Goal: Transaction & Acquisition: Purchase product/service

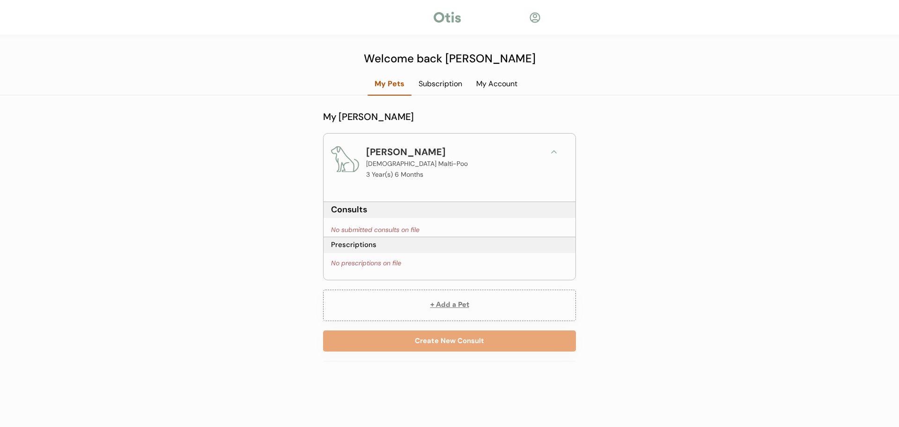
click at [448, 308] on button "+ Add a Pet" at bounding box center [449, 304] width 253 height 31
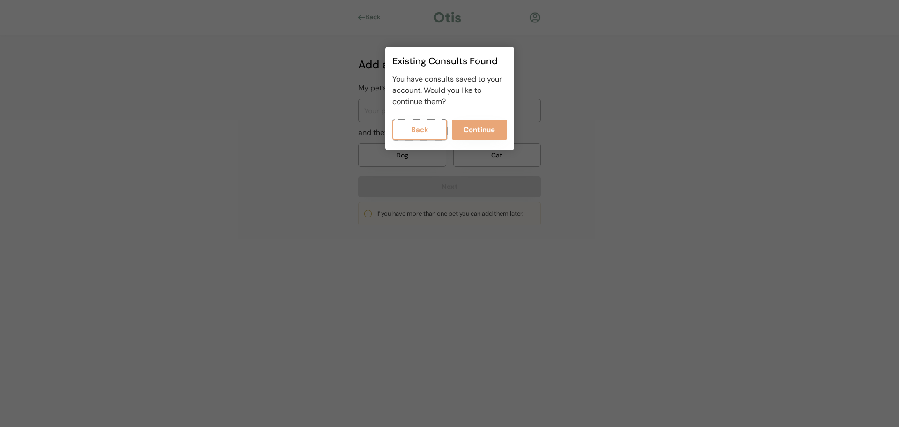
click at [415, 125] on button "Back" at bounding box center [419, 129] width 55 height 21
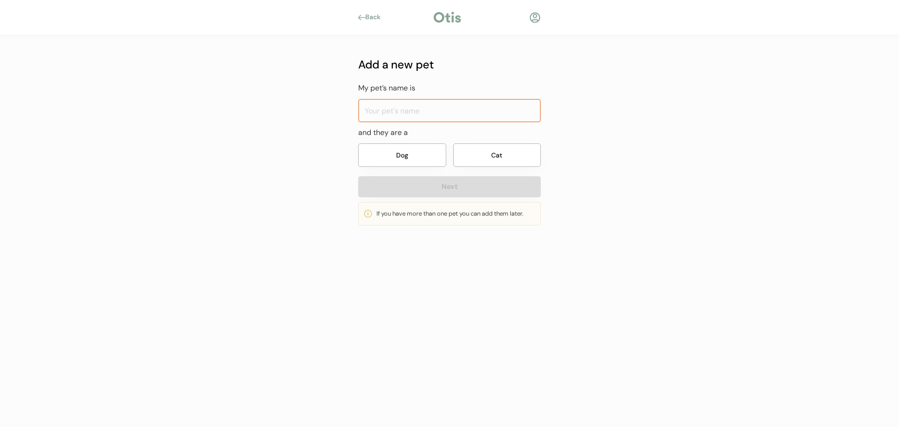
click at [383, 110] on input "input" at bounding box center [449, 110] width 183 height 23
type input "Duke"
drag, startPoint x: 375, startPoint y: 133, endPoint x: 391, endPoint y: 132, distance: 15.9
click at [391, 132] on div "and they are a" at bounding box center [449, 133] width 183 height 12
click at [409, 156] on button "Dog" at bounding box center [402, 154] width 88 height 23
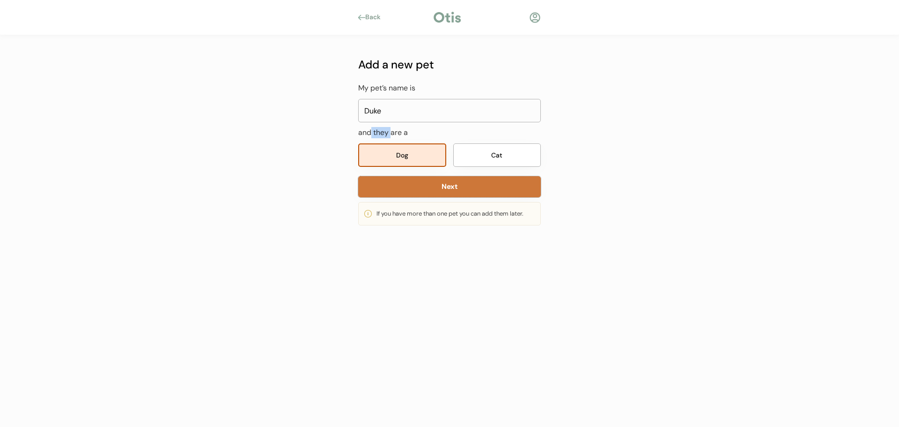
click at [447, 186] on button "Next" at bounding box center [449, 186] width 183 height 21
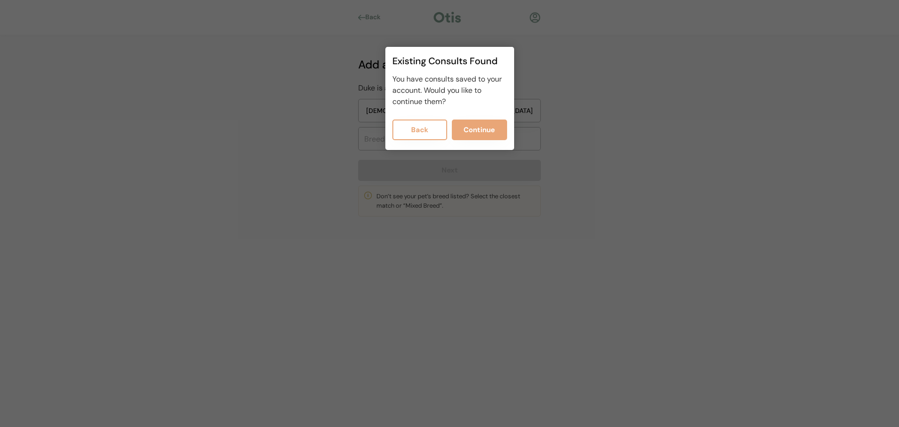
click at [432, 130] on button "Back" at bounding box center [419, 129] width 55 height 21
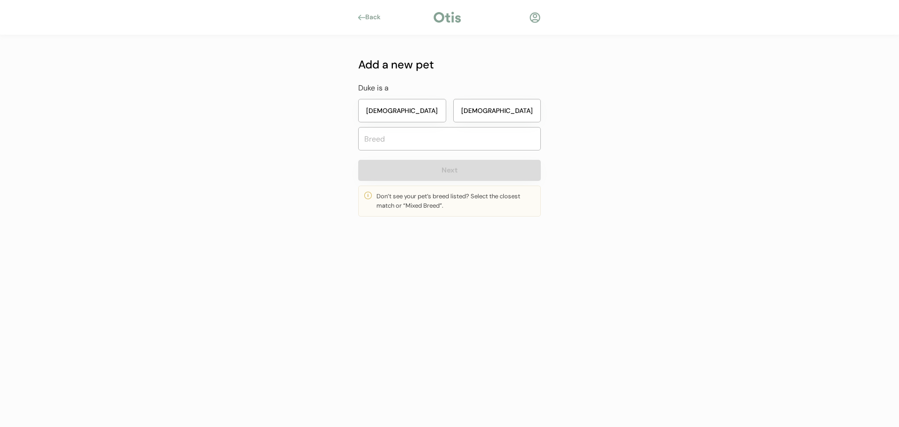
click at [490, 115] on button "Male" at bounding box center [497, 110] width 88 height 23
click at [437, 138] on input "text" at bounding box center [449, 138] width 183 height 23
click at [379, 137] on input "Bull Mastiff" at bounding box center [449, 138] width 183 height 23
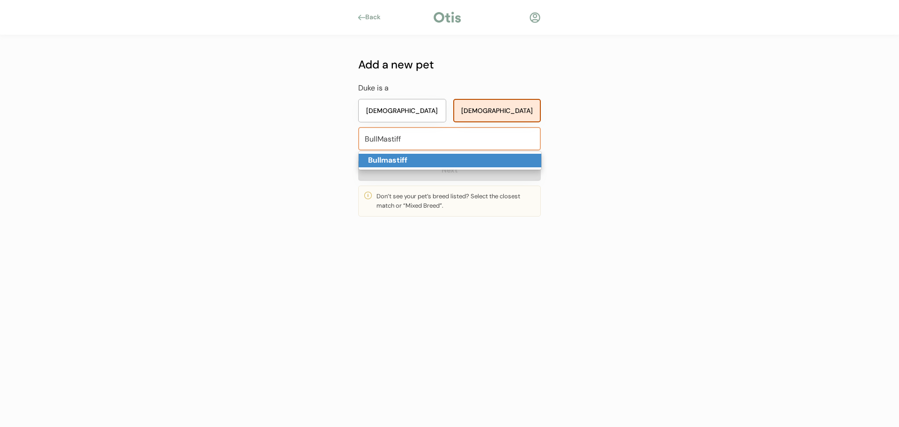
click at [389, 157] on strong "Bullmastiff" at bounding box center [387, 160] width 39 height 10
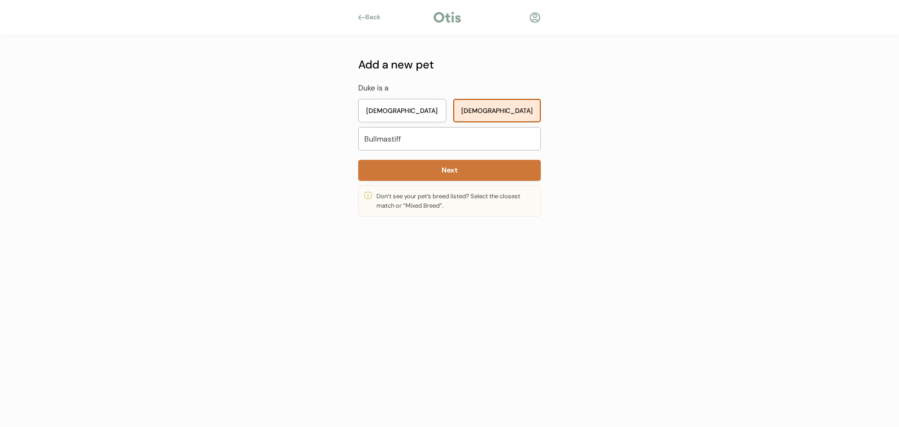
type input "Bullmastiff"
click at [448, 172] on button "Next" at bounding box center [449, 170] width 183 height 21
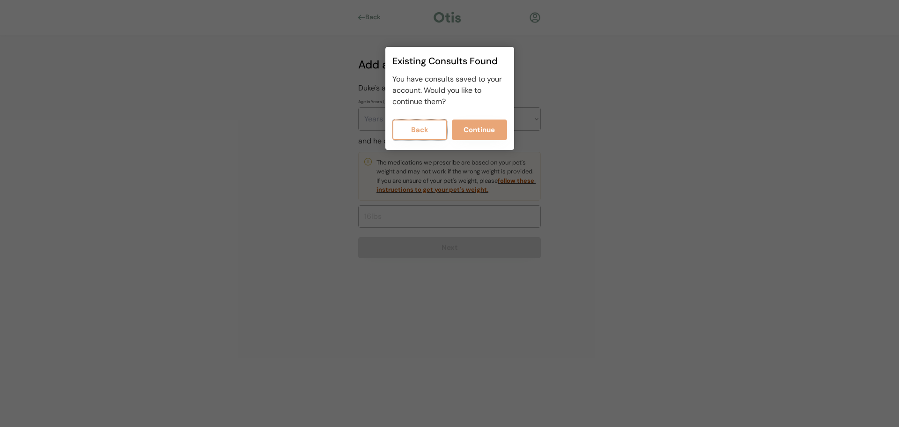
click at [406, 127] on button "Back" at bounding box center [419, 129] width 55 height 21
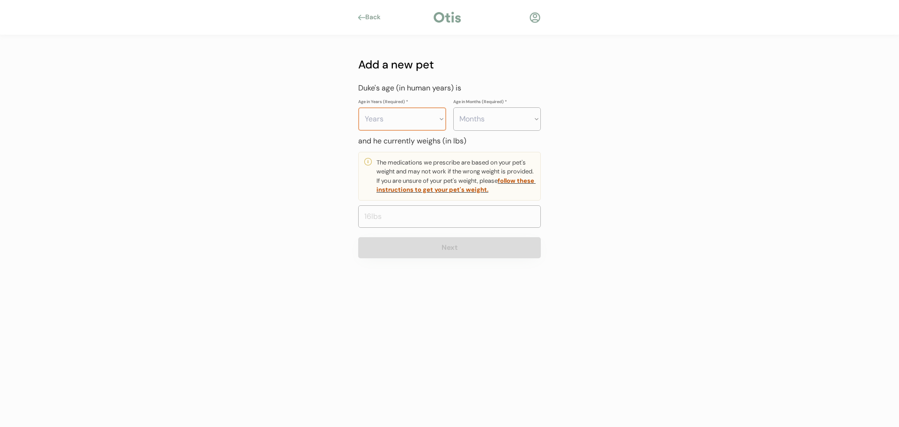
click at [400, 121] on select "Years 0 1 2 3 4 5 6 7 8 9 10 11 12 13 14 15 16 17 18 19 20" at bounding box center [402, 118] width 88 height 23
select select "7"
click at [358, 107] on select "Years 0 1 2 3 4 5 6 7 8 9 10 11 12 13 14 15 16 17 18 19 20" at bounding box center [402, 118] width 88 height 23
click at [493, 114] on select "Months 0 1 2 3 4 5 6 7 8 9 10 11" at bounding box center [497, 118] width 88 height 23
select select "6"
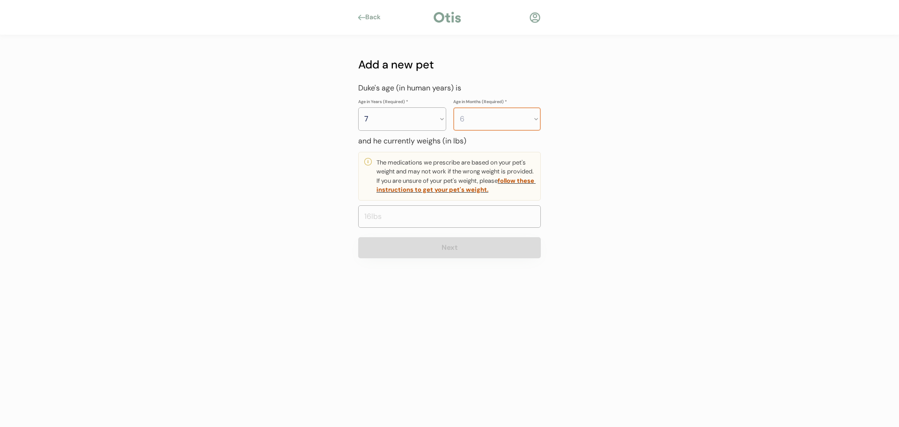
click at [453, 107] on select "Months 0 1 2 3 4 5 6 7 8 9 10 11" at bounding box center [497, 118] width 88 height 23
click at [408, 227] on input "input" at bounding box center [449, 216] width 183 height 22
drag, startPoint x: 396, startPoint y: 213, endPoint x: 350, endPoint y: 219, distance: 46.3
click at [350, 219] on div "Add a new pet My pet’s name is and they are a Dog Cat Next If you have more tha…" at bounding box center [449, 156] width 211 height 242
type input "112.0"
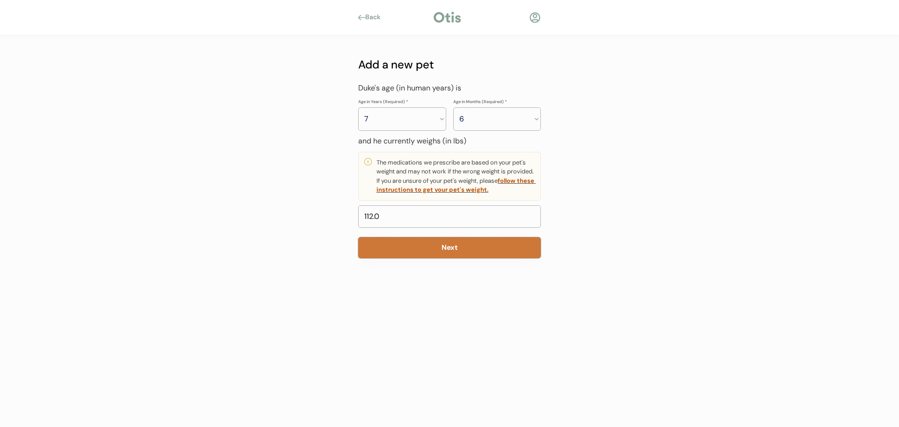
click at [462, 247] on button "Next" at bounding box center [449, 247] width 183 height 21
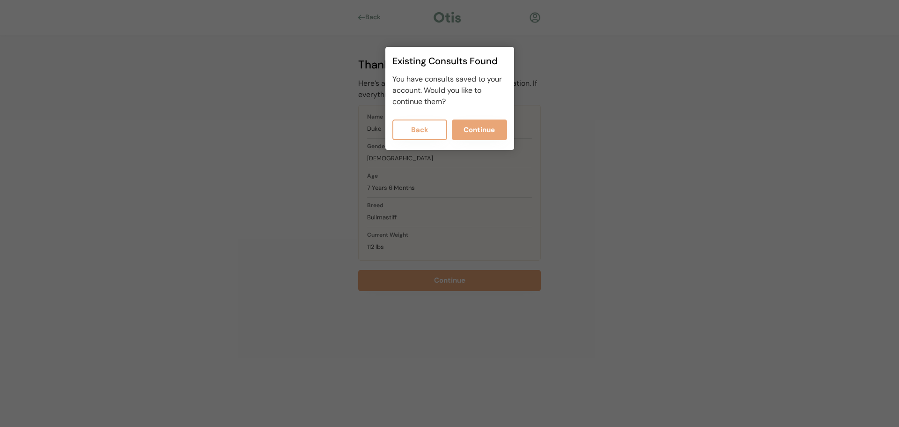
click at [410, 122] on button "Back" at bounding box center [419, 129] width 55 height 21
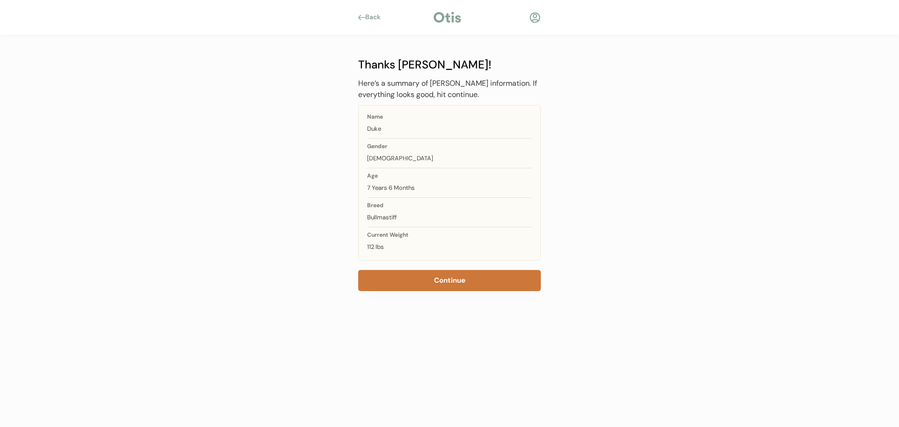
click at [411, 288] on button "Continue" at bounding box center [449, 280] width 183 height 21
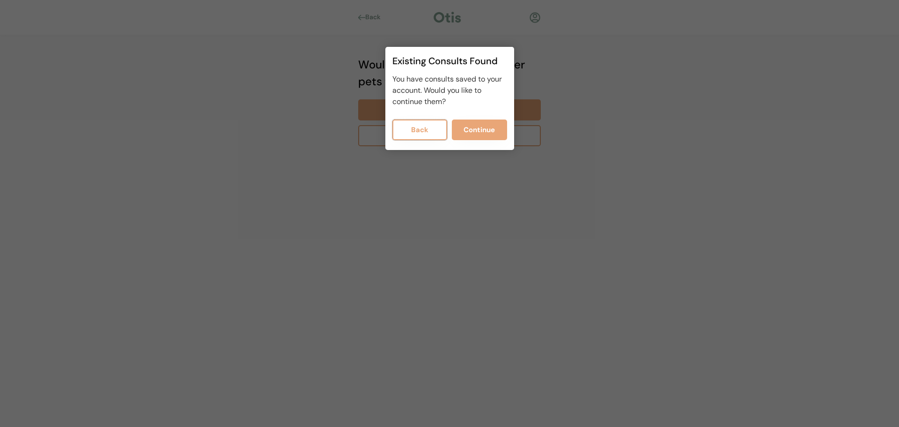
click at [436, 132] on button "Back" at bounding box center [419, 129] width 55 height 21
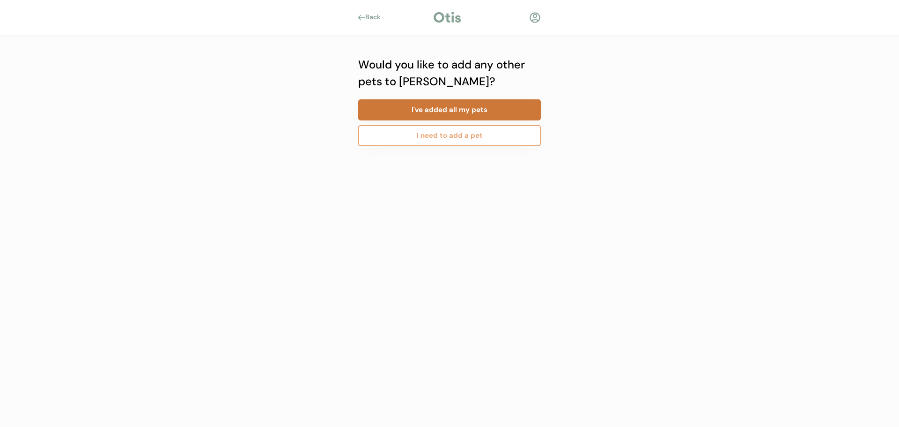
click at [443, 110] on button "I've added all my pets" at bounding box center [449, 109] width 183 height 21
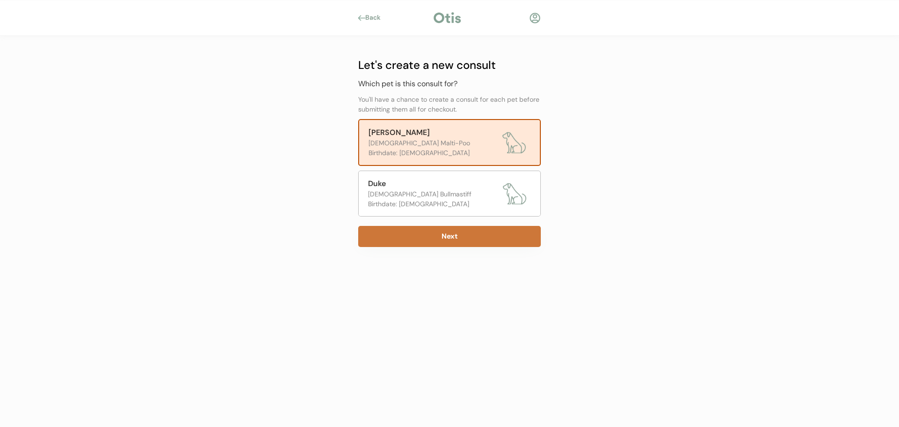
click at [463, 233] on button "Next" at bounding box center [449, 236] width 183 height 21
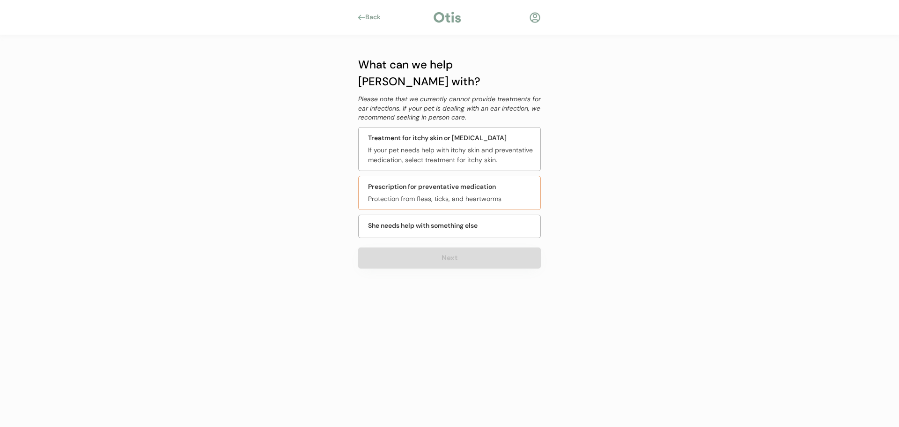
click at [457, 194] on div "Protection from fleas, ticks, and heartworms" at bounding box center [451, 199] width 167 height 10
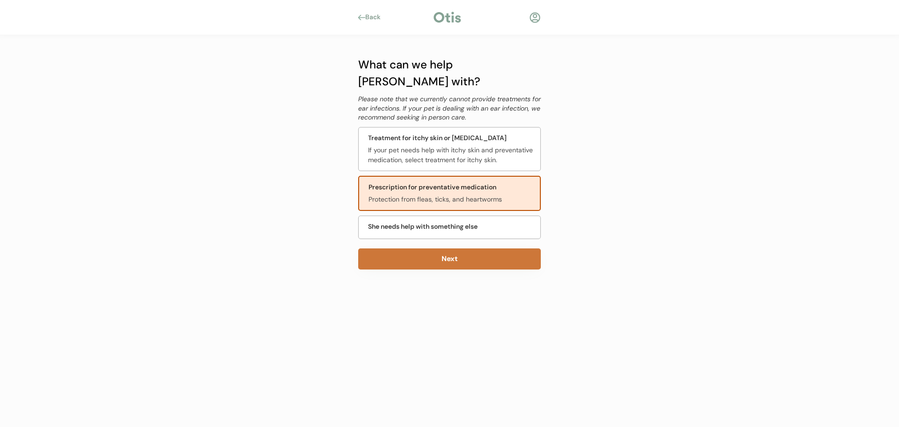
click at [448, 248] on button "Next" at bounding box center [449, 258] width 183 height 21
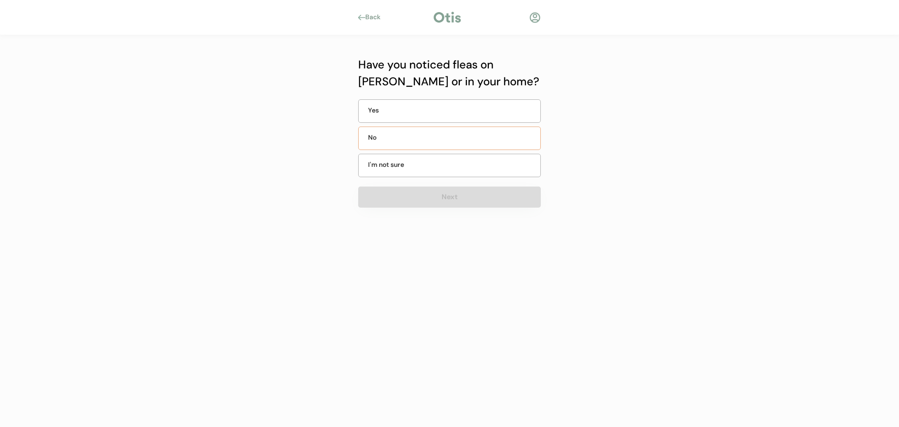
click at [412, 144] on div "No" at bounding box center [449, 137] width 183 height 23
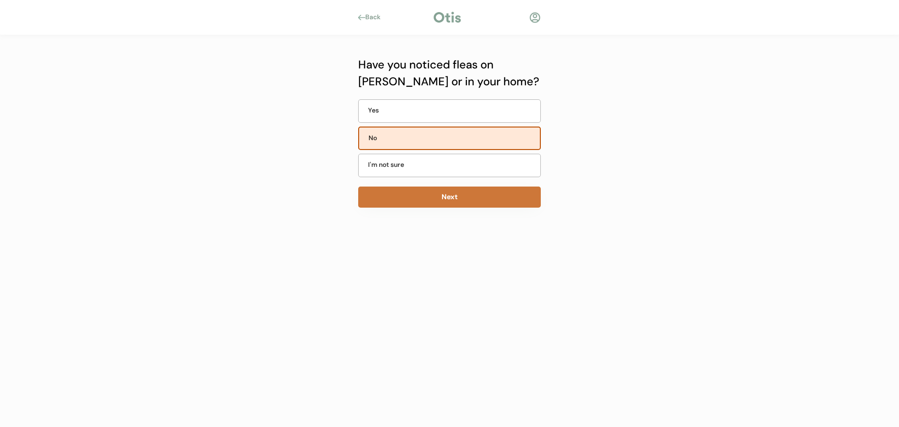
click at [424, 202] on button "Next" at bounding box center [449, 196] width 183 height 21
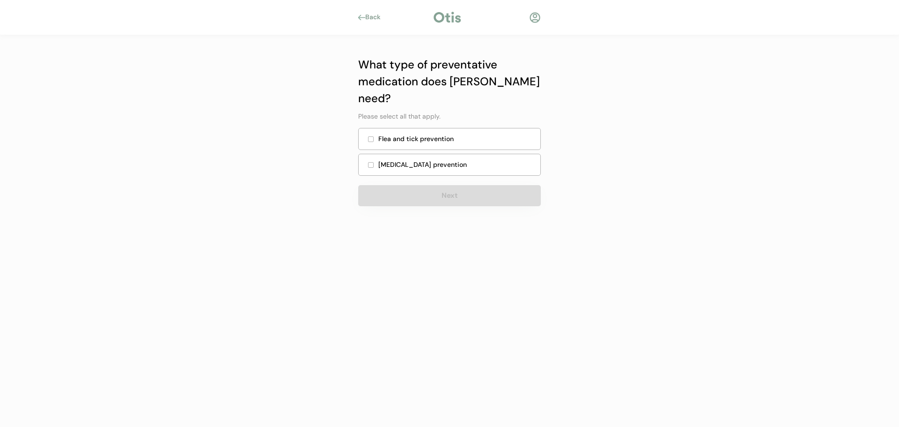
click at [387, 128] on div "Flea and tick prevention" at bounding box center [449, 139] width 183 height 22
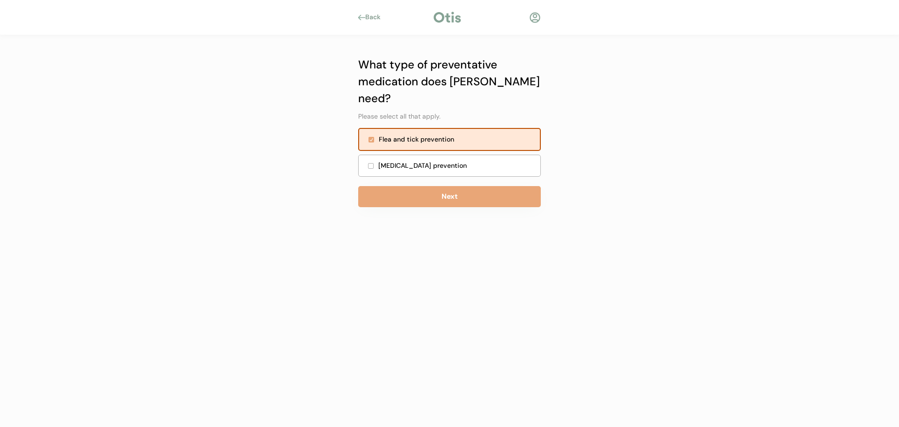
click at [395, 161] on div "Heartworm prevention" at bounding box center [456, 166] width 156 height 10
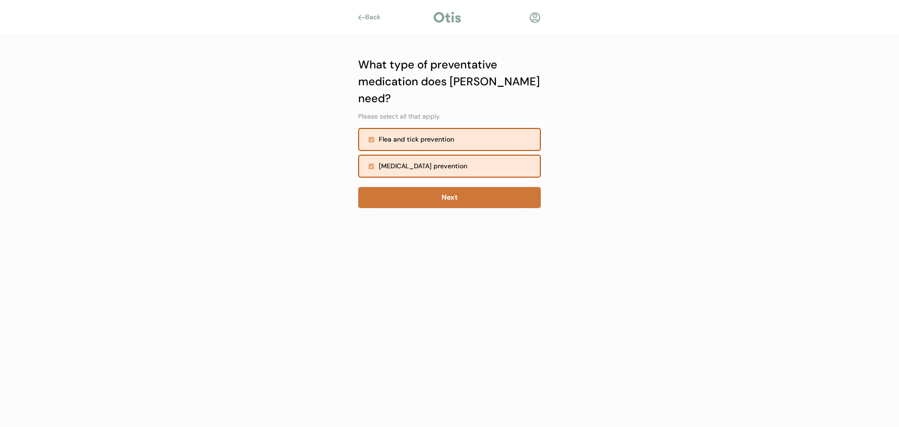
click at [416, 187] on button "Next" at bounding box center [449, 197] width 183 height 21
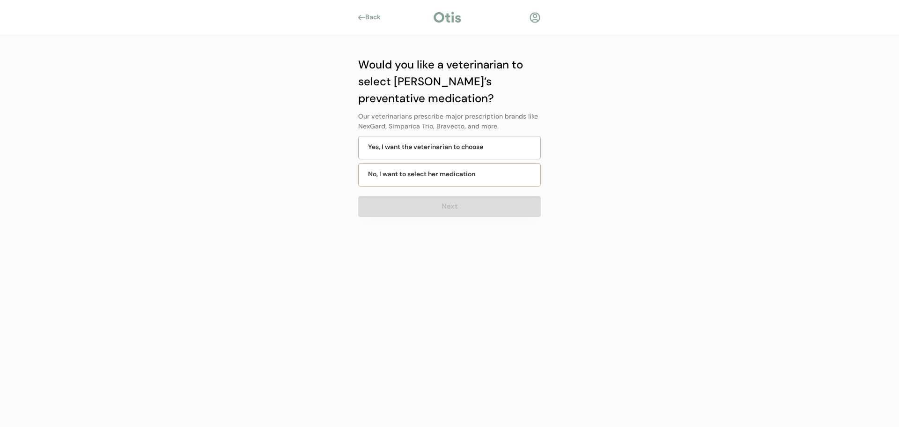
click at [414, 176] on div "No, I want to select her medication" at bounding box center [421, 174] width 107 height 10
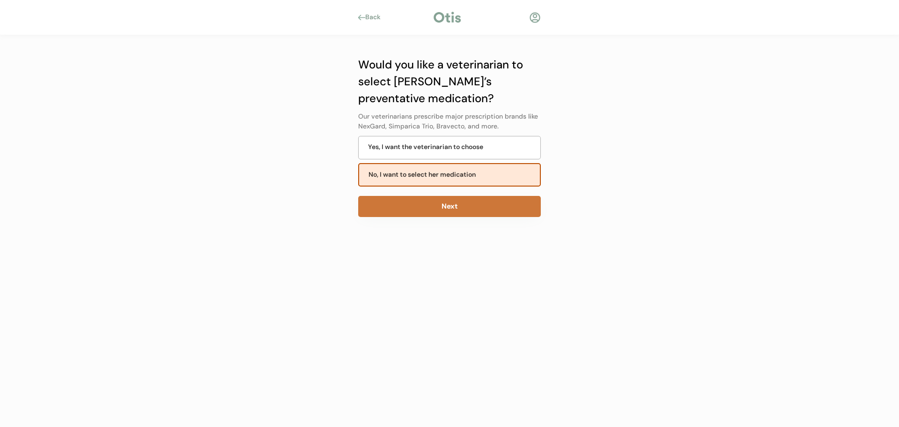
click at [431, 213] on button "Next" at bounding box center [449, 206] width 183 height 21
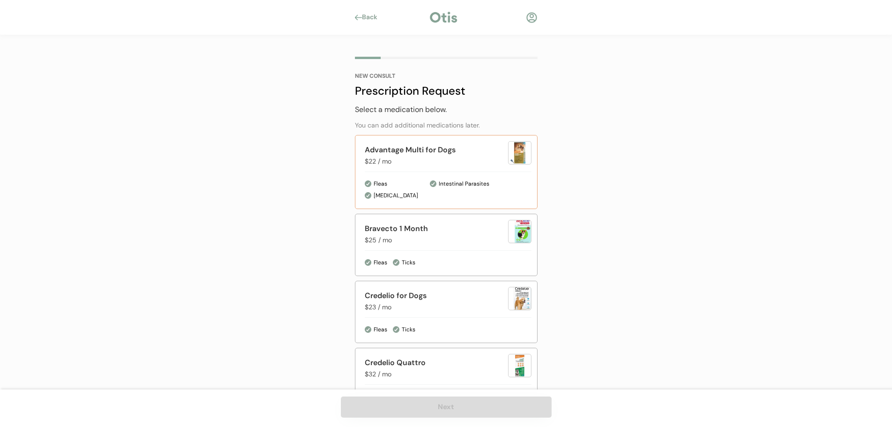
click at [399, 154] on div "Advantage Multi for Dogs" at bounding box center [436, 149] width 143 height 11
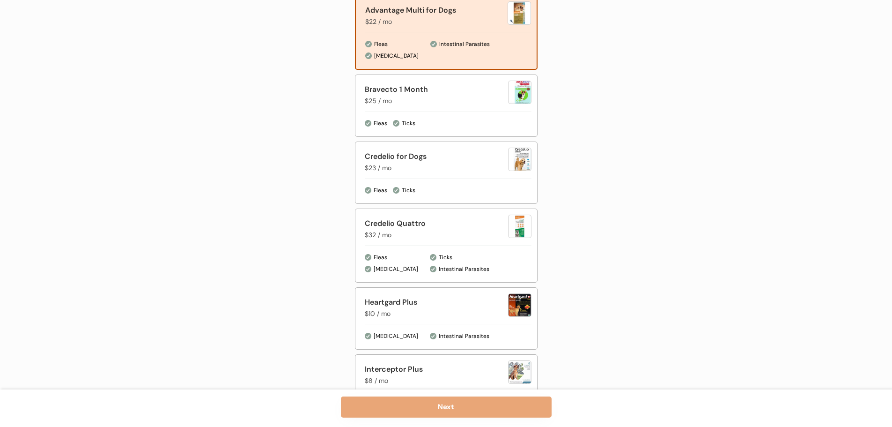
scroll to position [140, 0]
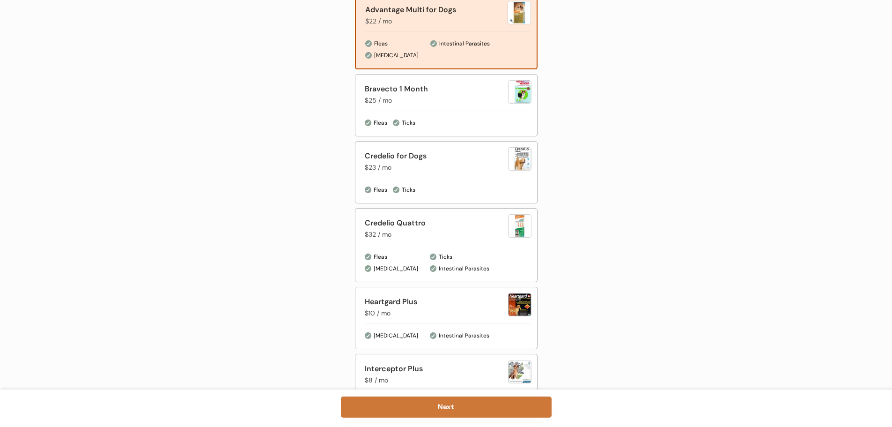
click at [412, 410] on button "Next" at bounding box center [446, 406] width 211 height 21
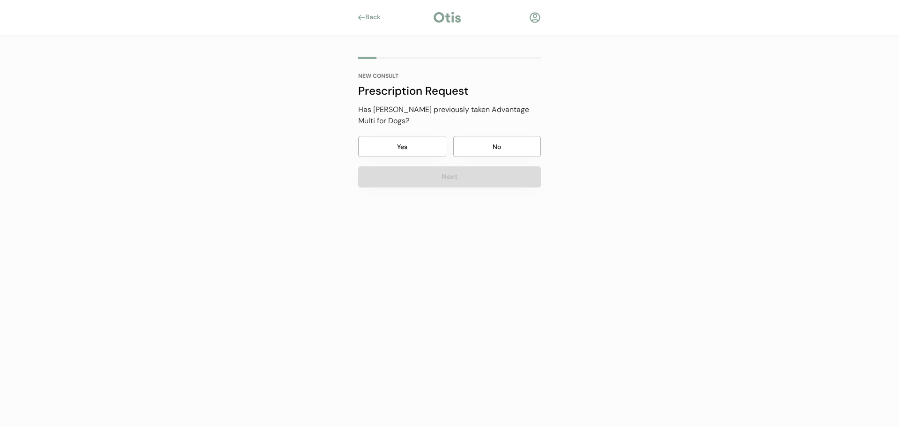
click at [418, 154] on button "Yes" at bounding box center [402, 146] width 88 height 21
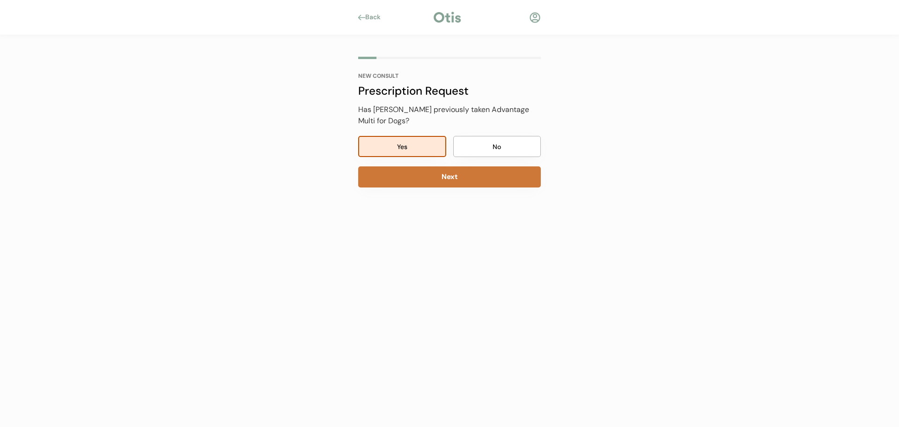
click at [428, 177] on button "Next" at bounding box center [449, 176] width 183 height 21
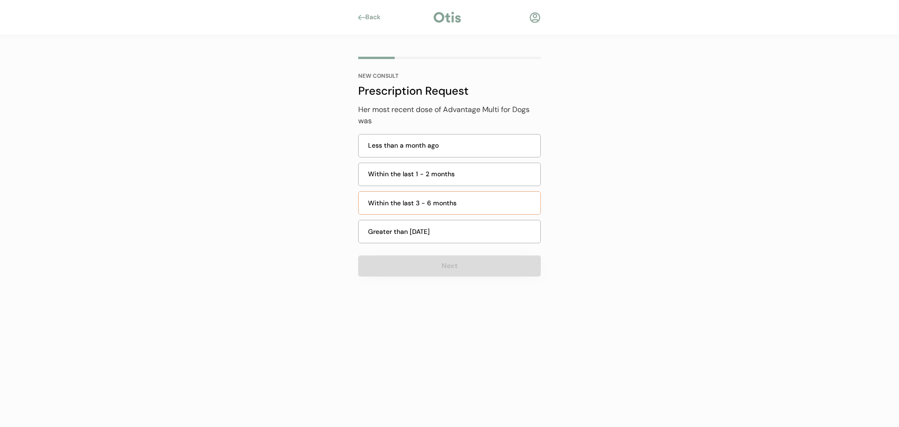
click at [469, 206] on div "Within the last 3 - 6 months" at bounding box center [451, 203] width 167 height 10
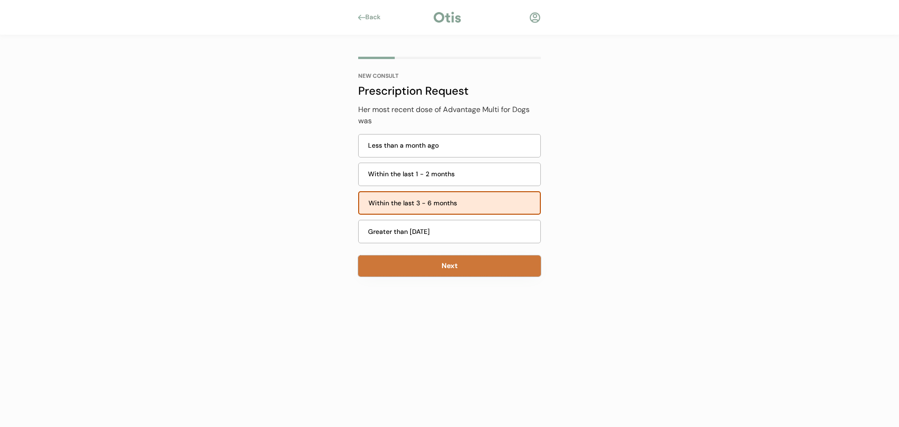
click at [463, 260] on button "Next" at bounding box center [449, 265] width 183 height 21
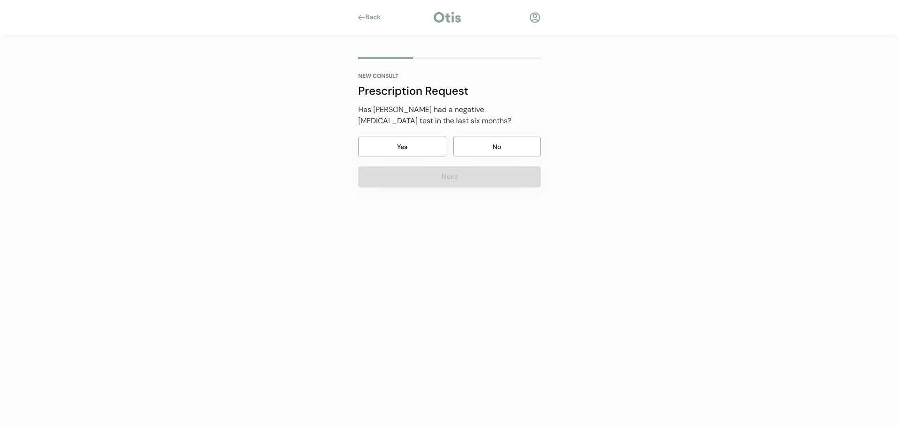
click at [406, 137] on button "Yes" at bounding box center [402, 146] width 88 height 21
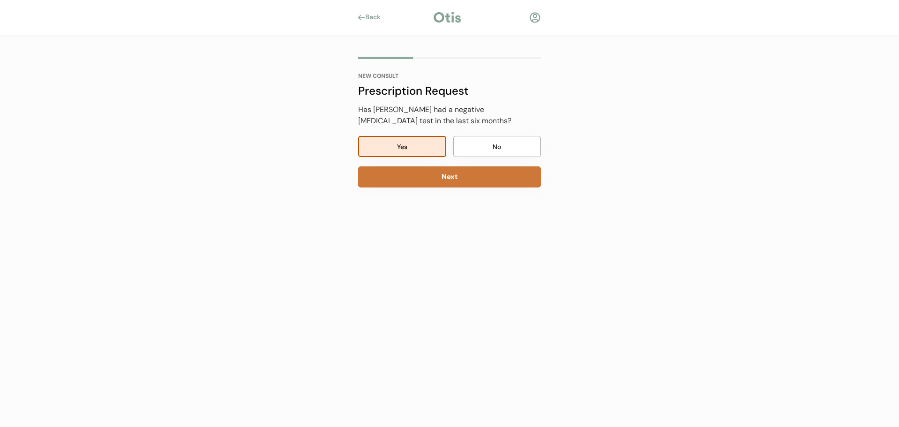
click at [431, 171] on button "Next" at bounding box center [449, 176] width 183 height 21
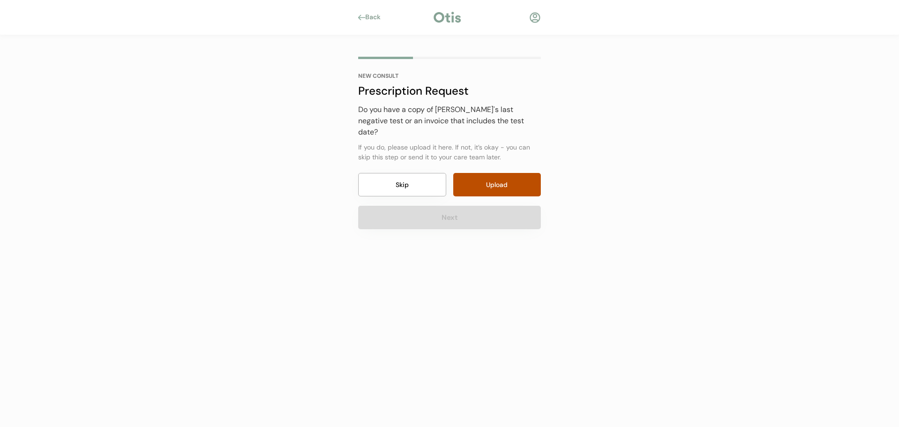
click at [390, 181] on button "Skip" at bounding box center [402, 184] width 88 height 23
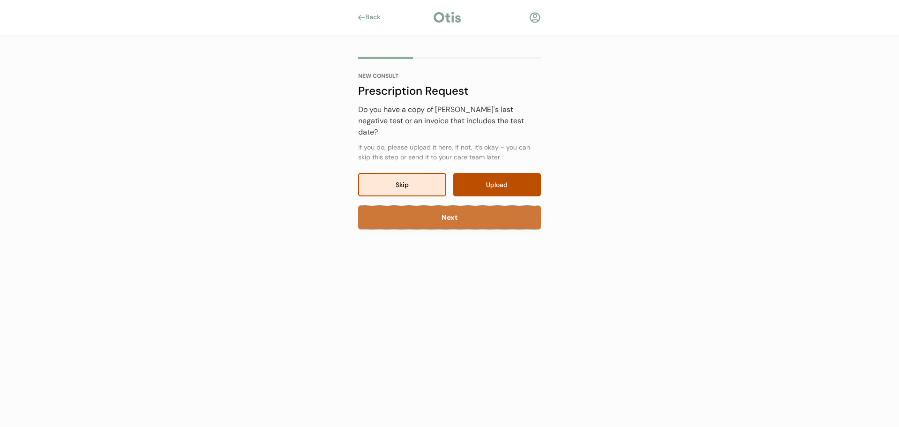
click at [408, 210] on button "Next" at bounding box center [449, 217] width 183 height 23
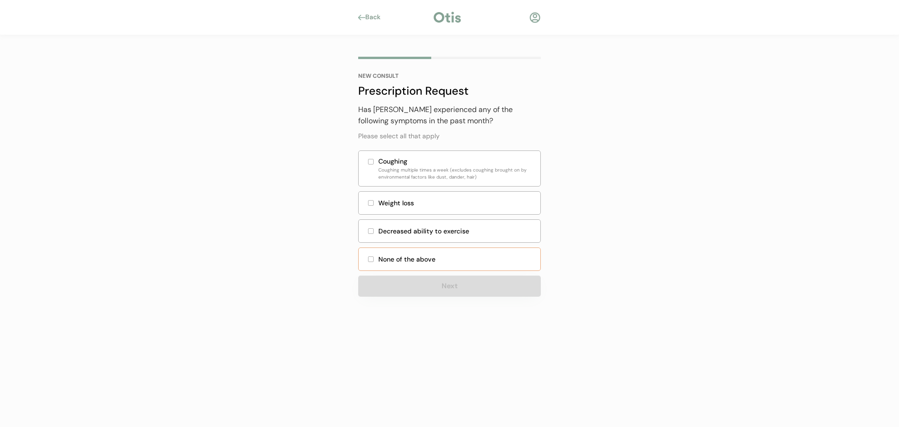
click at [429, 264] on div "None of the above" at bounding box center [449, 258] width 183 height 23
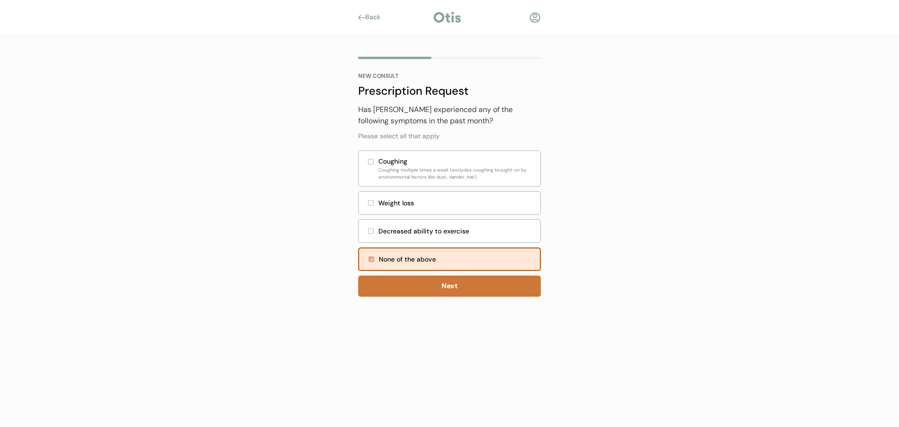
click at [436, 285] on button "Next" at bounding box center [449, 285] width 183 height 21
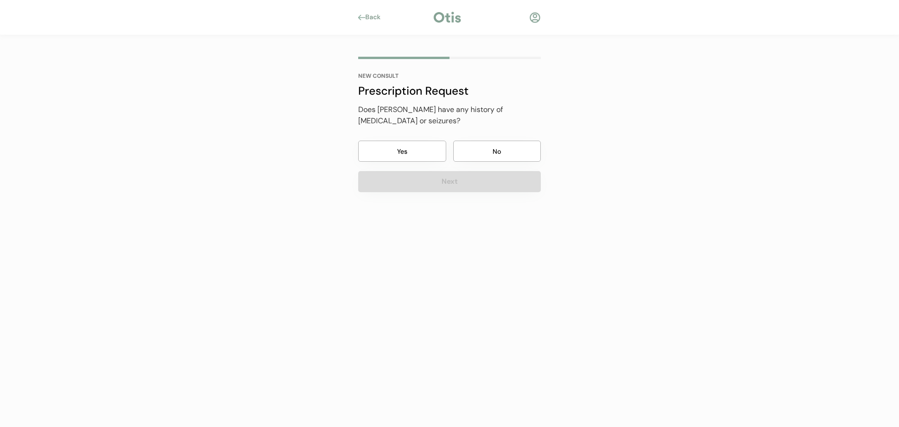
click at [503, 140] on button "No" at bounding box center [497, 150] width 88 height 21
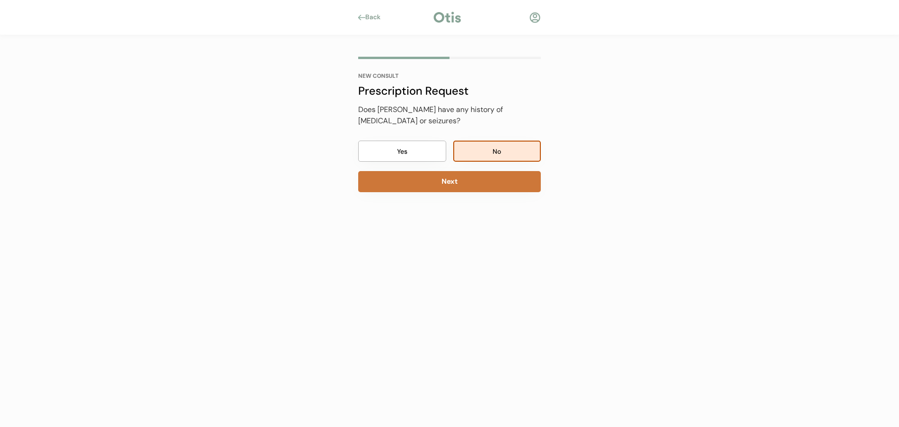
click at [498, 171] on button "Next" at bounding box center [449, 181] width 183 height 21
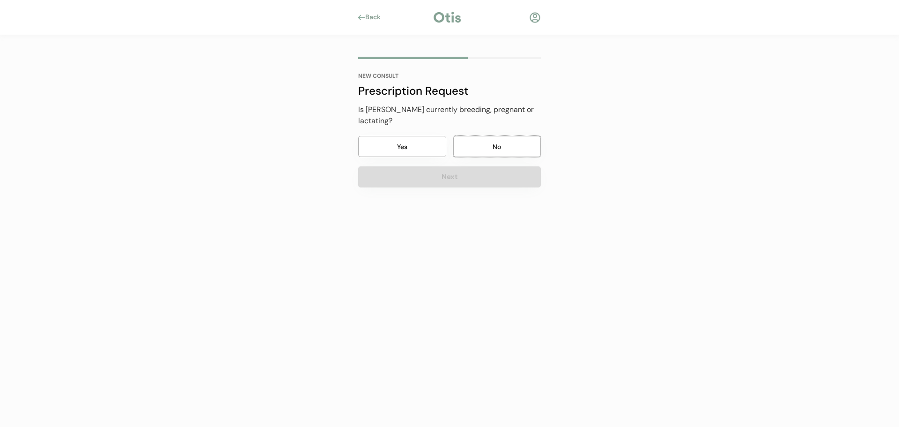
click at [525, 136] on button "No" at bounding box center [497, 146] width 88 height 21
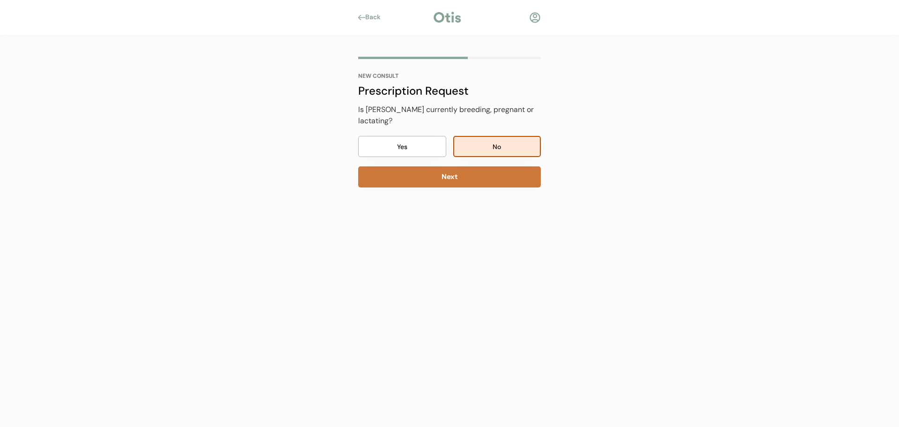
click at [499, 166] on button "Next" at bounding box center [449, 176] width 183 height 21
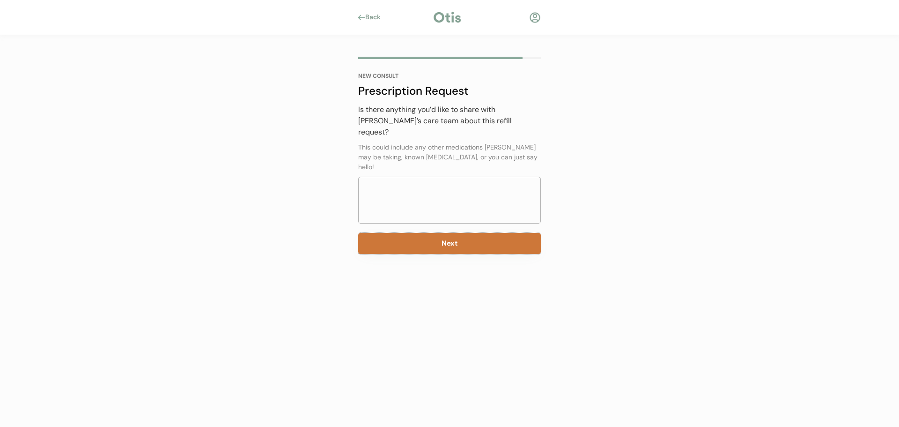
click at [430, 233] on button "Next" at bounding box center [449, 243] width 183 height 21
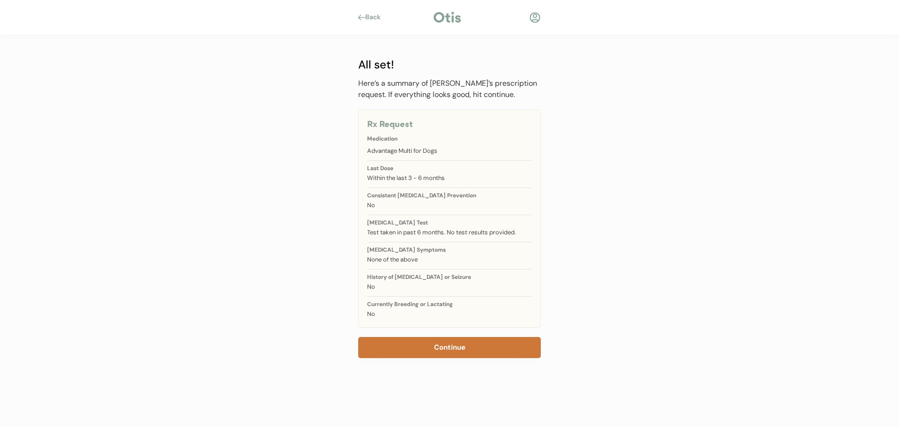
click at [448, 354] on button "Continue" at bounding box center [449, 347] width 183 height 21
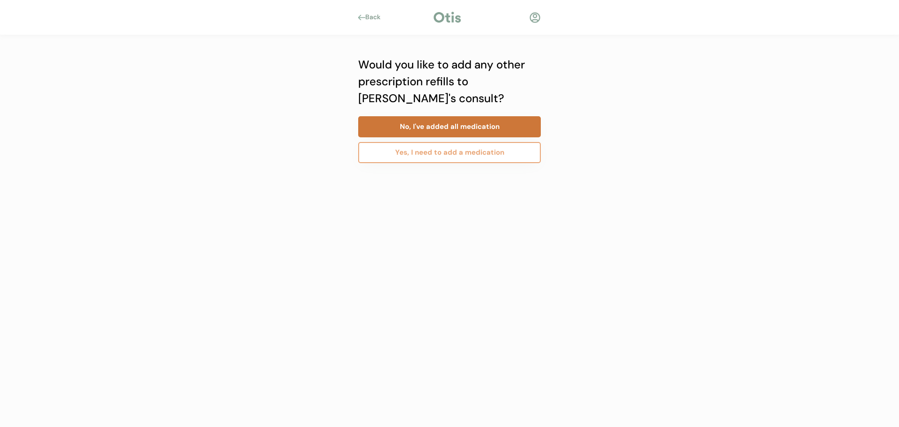
click at [445, 127] on button "No, I've added all medication" at bounding box center [449, 126] width 183 height 21
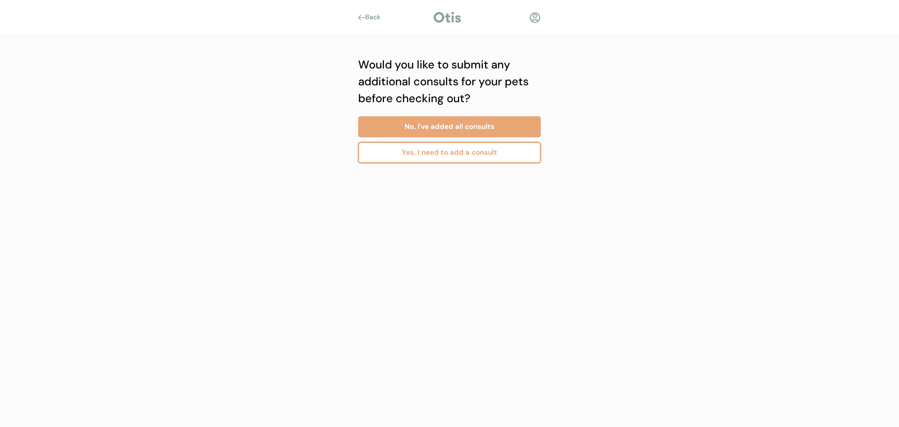
click at [447, 152] on button "Yes, I need to add a consult" at bounding box center [449, 152] width 183 height 21
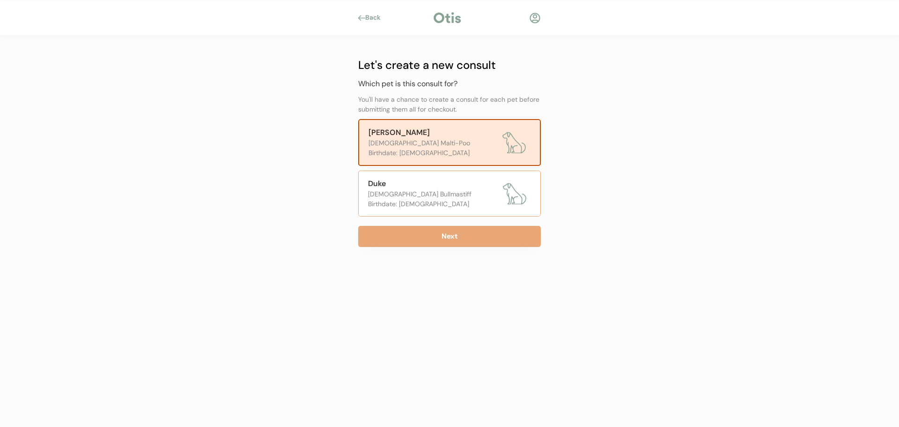
click at [438, 192] on div "[DEMOGRAPHIC_DATA] Bullmastiff" at bounding box center [433, 194] width 130 height 10
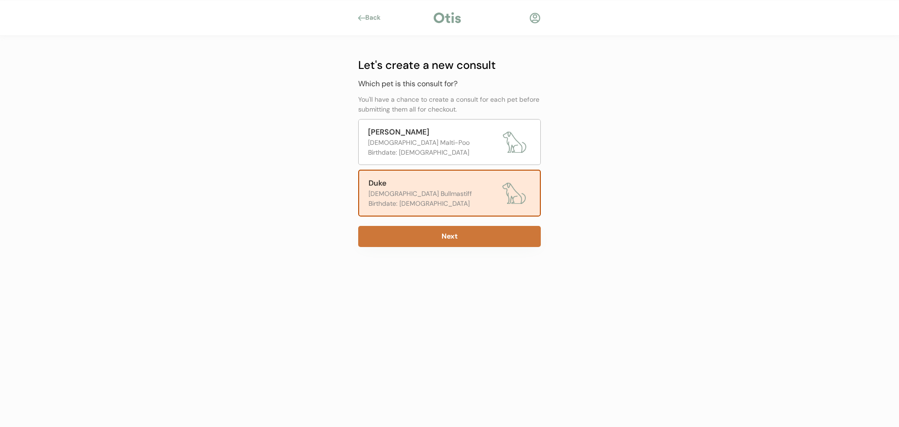
click at [448, 242] on button "Next" at bounding box center [449, 236] width 183 height 21
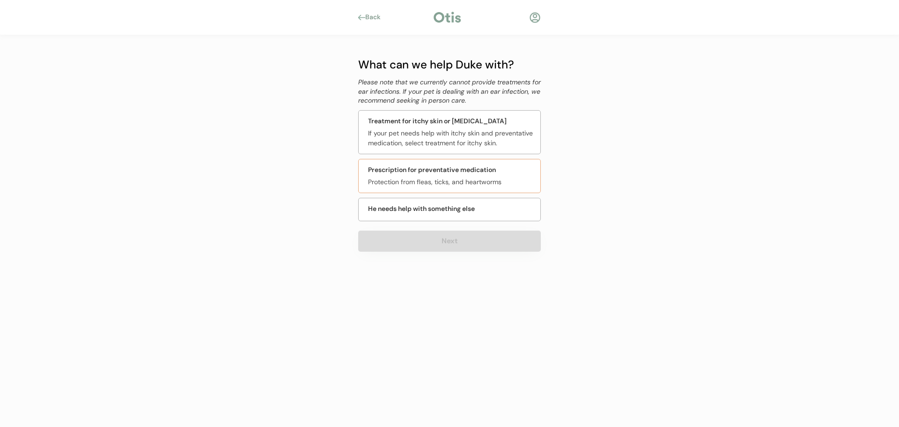
click at [449, 177] on div "Protection from fleas, ticks, and heartworms" at bounding box center [451, 182] width 167 height 10
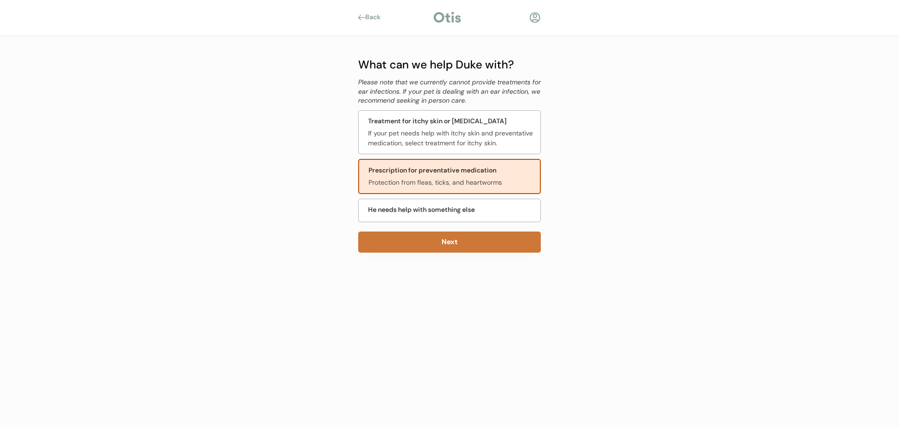
click at [472, 240] on button "Next" at bounding box center [449, 241] width 183 height 21
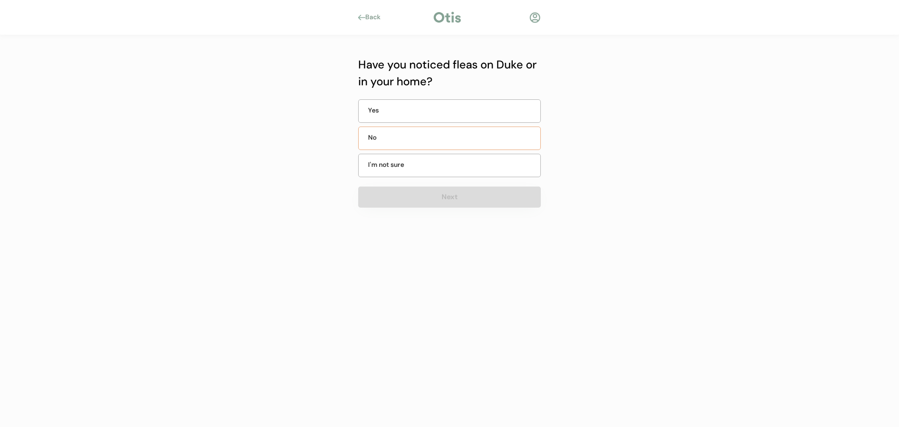
click at [454, 145] on div "No" at bounding box center [449, 137] width 183 height 23
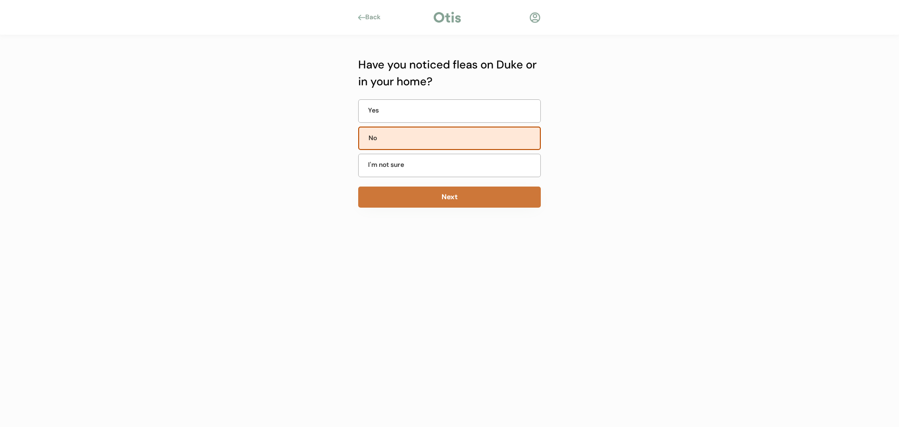
click at [460, 194] on button "Next" at bounding box center [449, 196] width 183 height 21
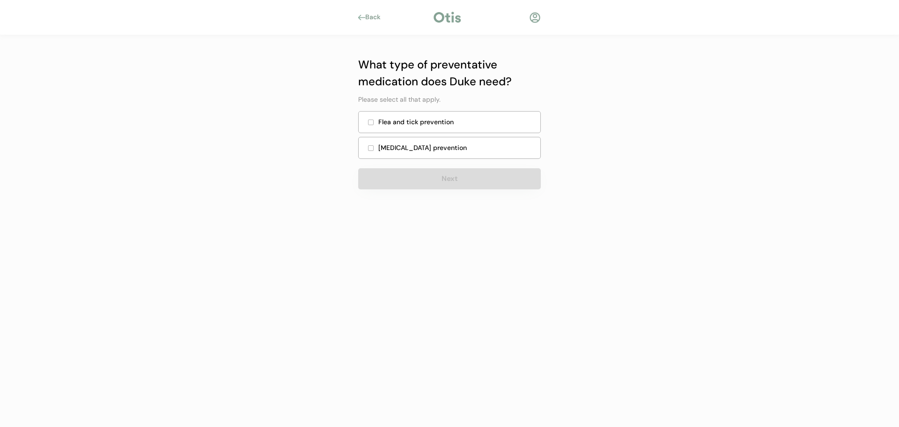
click at [440, 120] on div "Flea and tick prevention" at bounding box center [456, 122] width 156 height 10
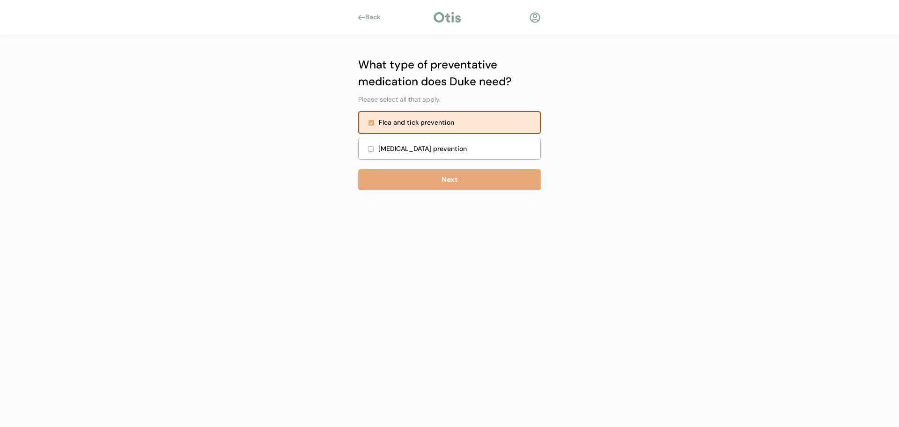
click at [442, 149] on div "Heartworm prevention" at bounding box center [456, 149] width 156 height 10
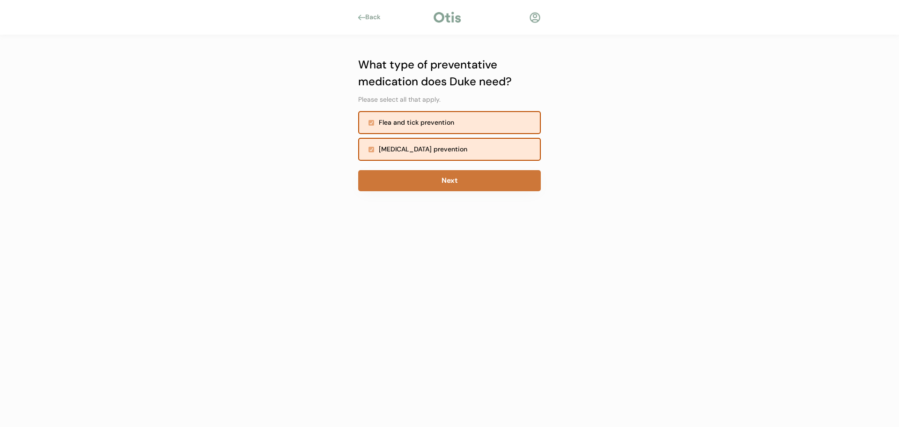
click at [436, 181] on button "Next" at bounding box center [449, 180] width 183 height 21
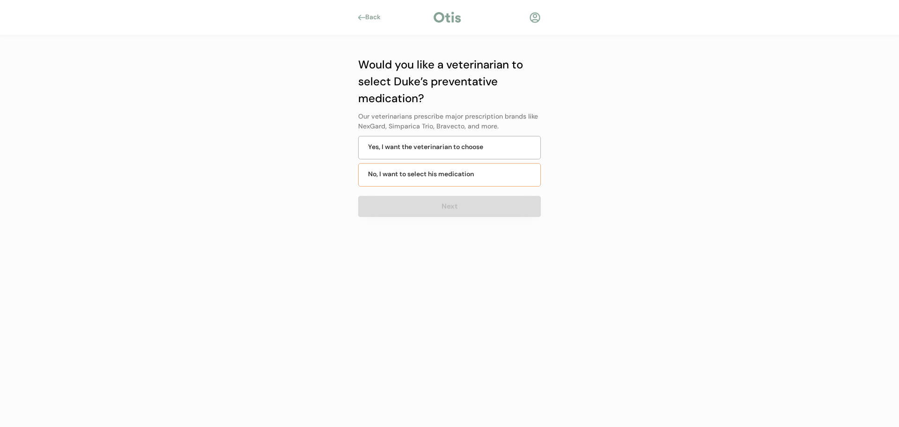
click at [491, 173] on div "No, I want to select his medication" at bounding box center [449, 174] width 183 height 23
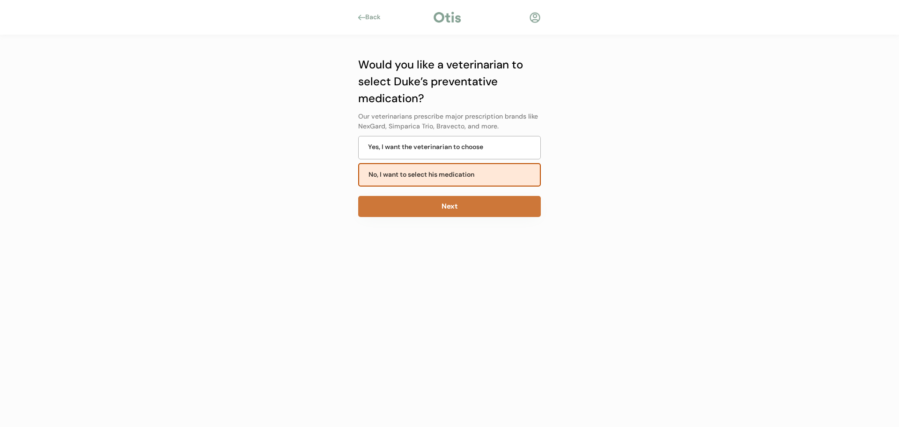
click at [486, 201] on button "Next" at bounding box center [449, 206] width 183 height 21
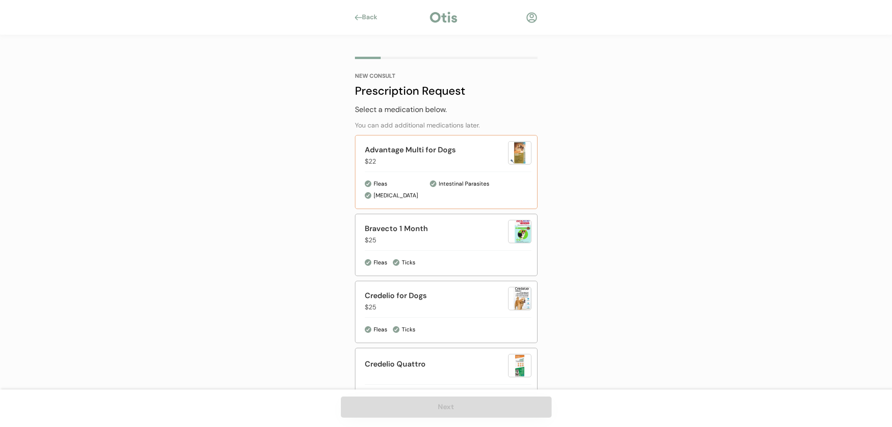
click at [479, 169] on div "Advantage Multi for Dogs $22 Fleas [MEDICAL_DATA] Intestinal Parasites" at bounding box center [446, 172] width 183 height 74
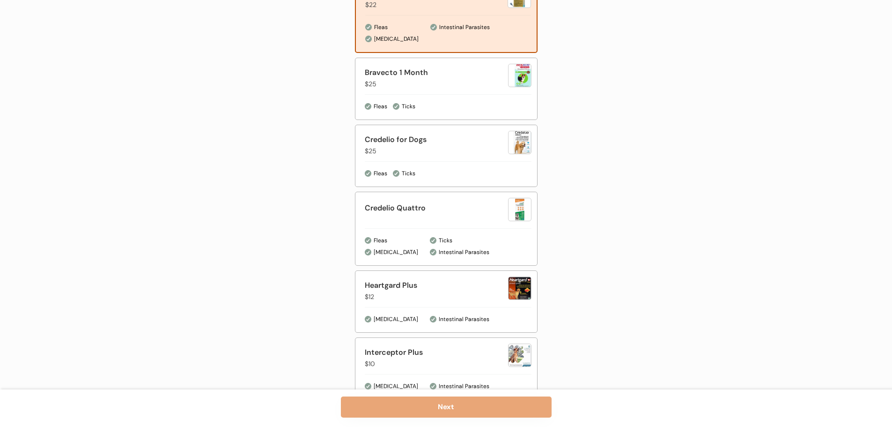
scroll to position [187, 0]
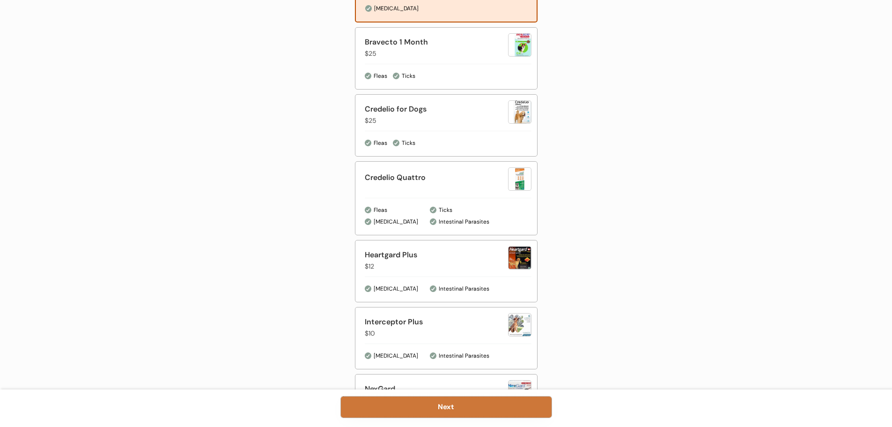
click at [432, 406] on button "Next" at bounding box center [446, 406] width 211 height 21
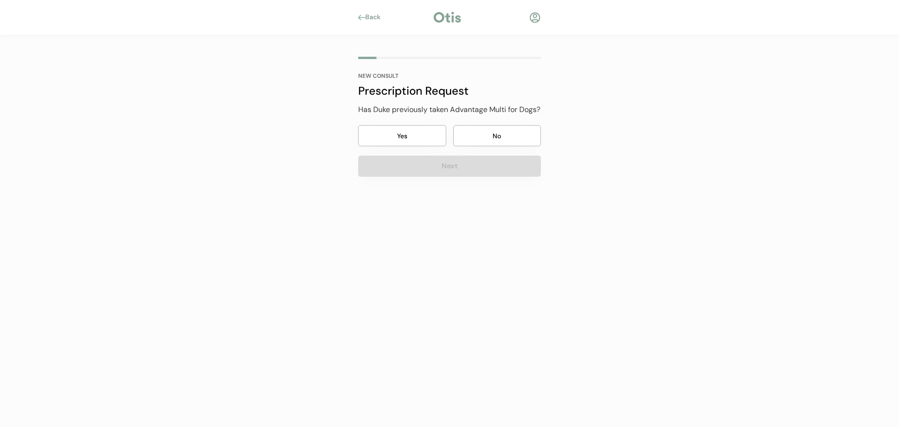
click at [407, 146] on button "Yes" at bounding box center [402, 135] width 88 height 21
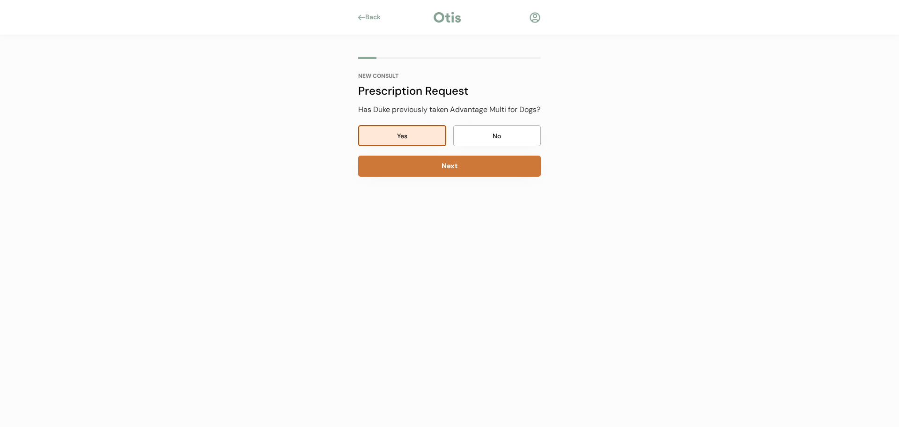
click at [416, 177] on button "Next" at bounding box center [449, 165] width 183 height 21
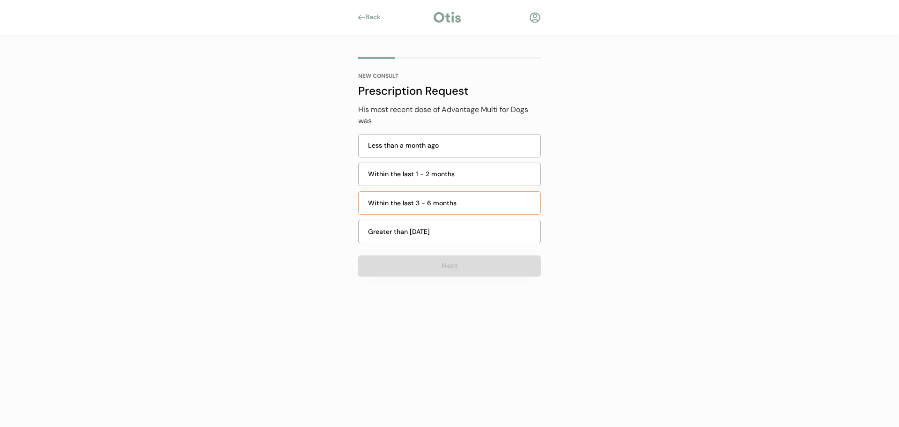
click at [415, 199] on div "Within the last 3 - 6 months" at bounding box center [451, 203] width 167 height 10
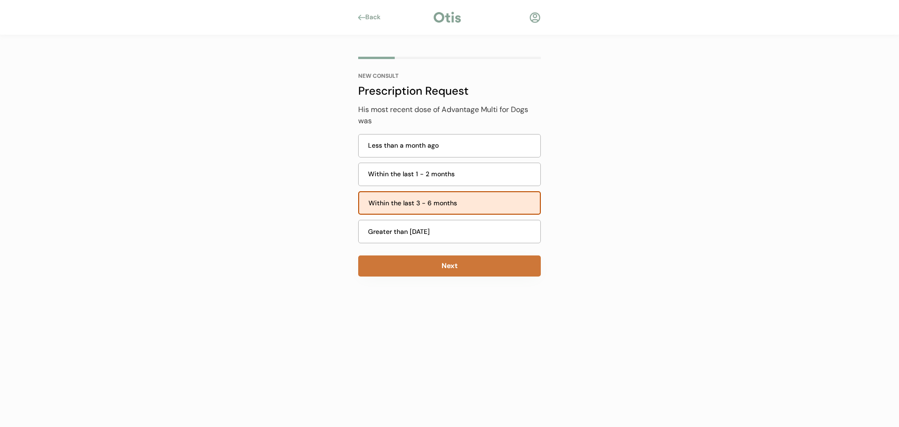
click at [437, 265] on button "Next" at bounding box center [449, 265] width 183 height 21
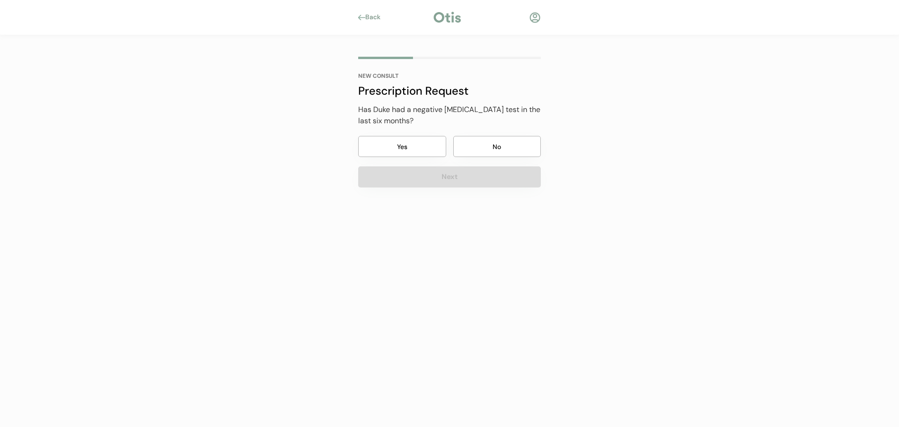
click at [396, 146] on button "Yes" at bounding box center [402, 146] width 88 height 21
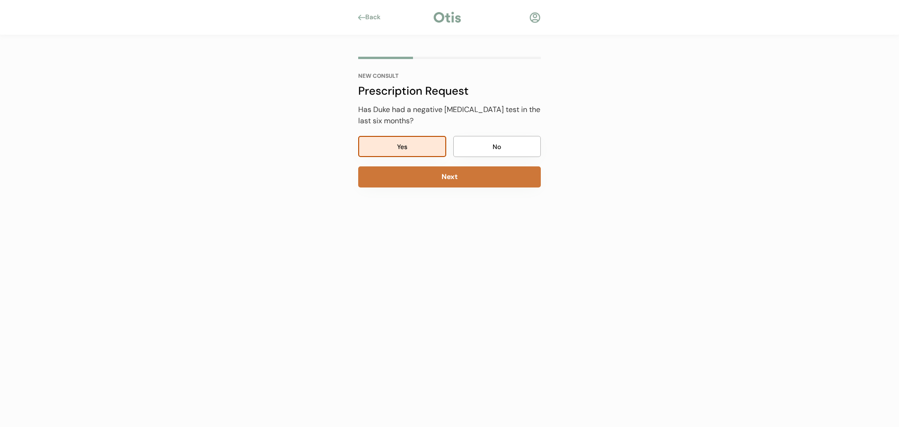
click at [402, 183] on button "Next" at bounding box center [449, 176] width 183 height 21
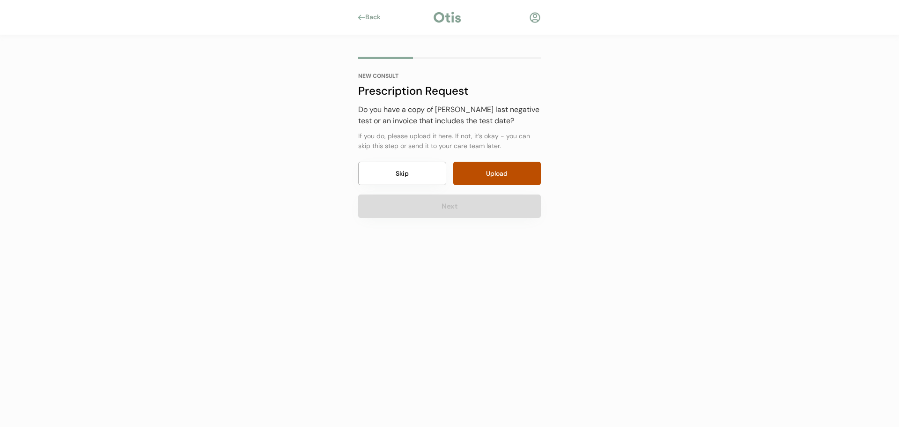
click at [420, 172] on button "Skip" at bounding box center [402, 173] width 88 height 23
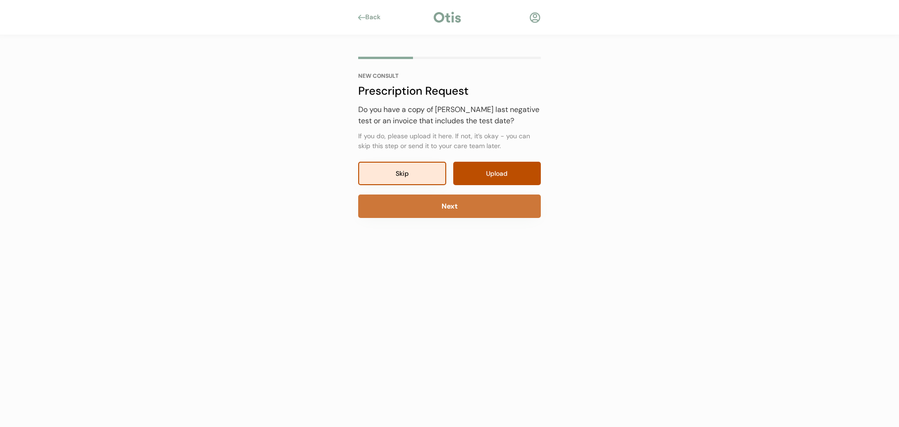
click at [431, 206] on button "Next" at bounding box center [449, 205] width 183 height 23
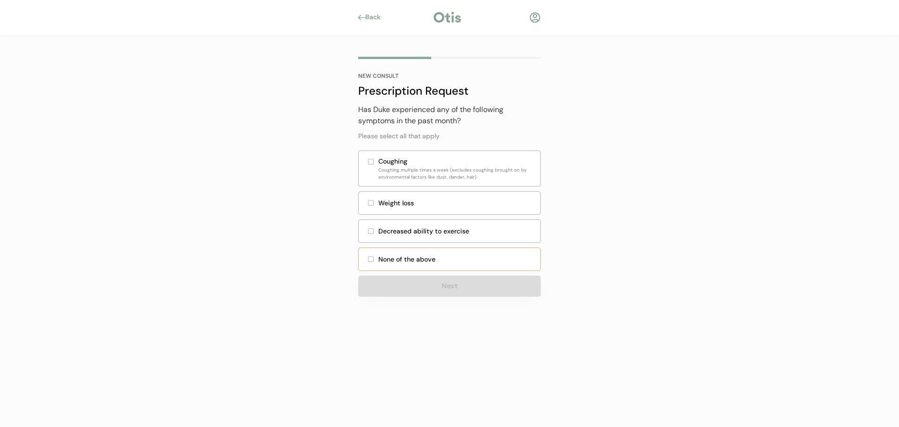
drag, startPoint x: 428, startPoint y: 262, endPoint x: 429, endPoint y: 280, distance: 17.3
click at [427, 265] on div "None of the above" at bounding box center [449, 258] width 183 height 23
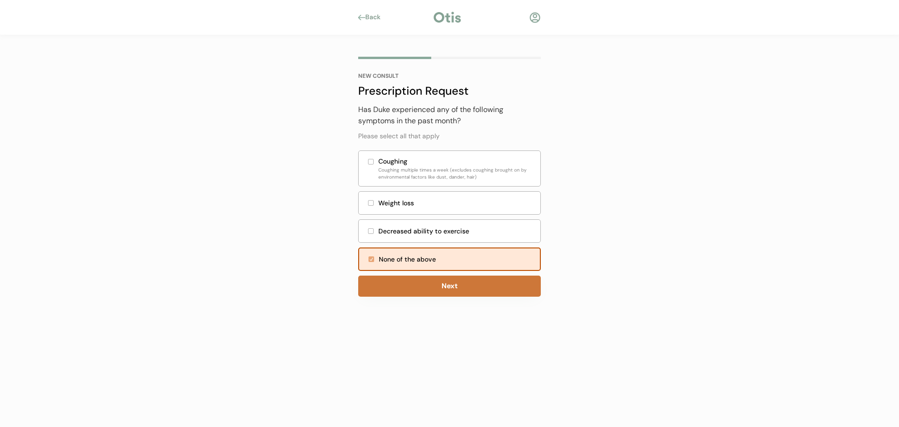
click at [430, 280] on button "Next" at bounding box center [449, 285] width 183 height 21
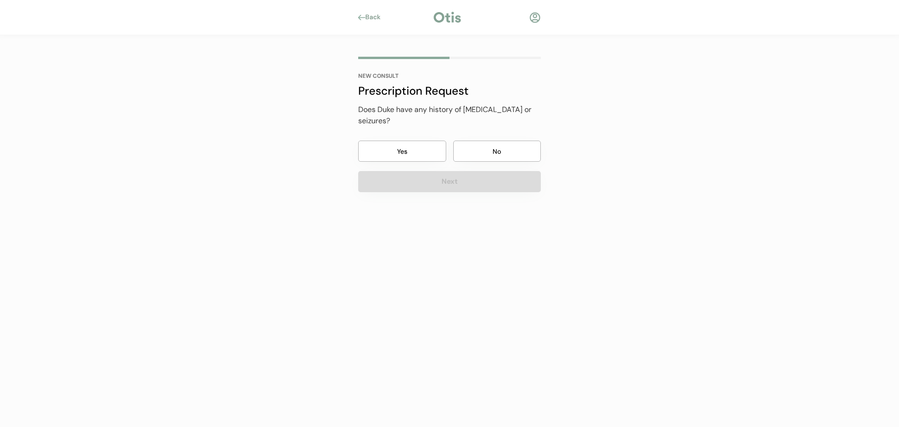
click at [501, 140] on button "No" at bounding box center [497, 150] width 88 height 21
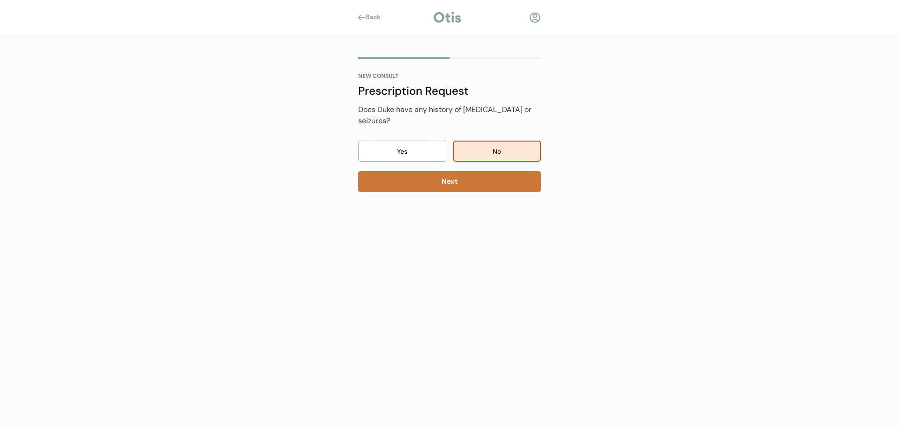
click at [479, 173] on button "Next" at bounding box center [449, 181] width 183 height 21
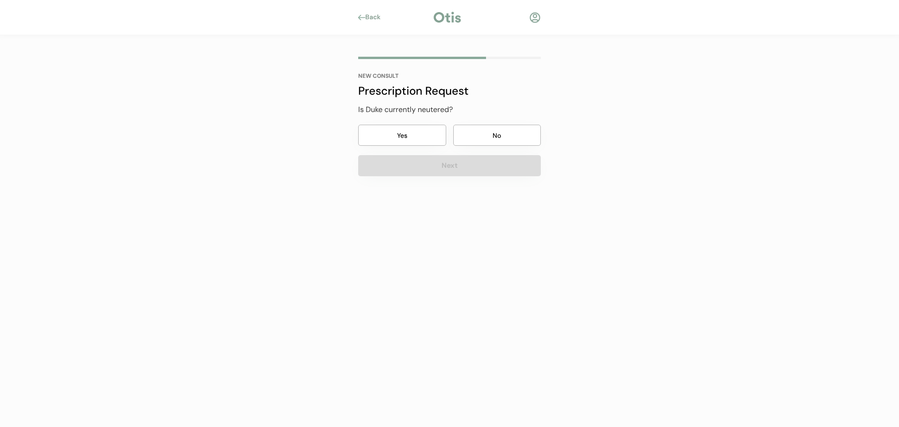
drag, startPoint x: 381, startPoint y: 129, endPoint x: 392, endPoint y: 137, distance: 13.4
click at [382, 131] on button "Yes" at bounding box center [402, 135] width 88 height 21
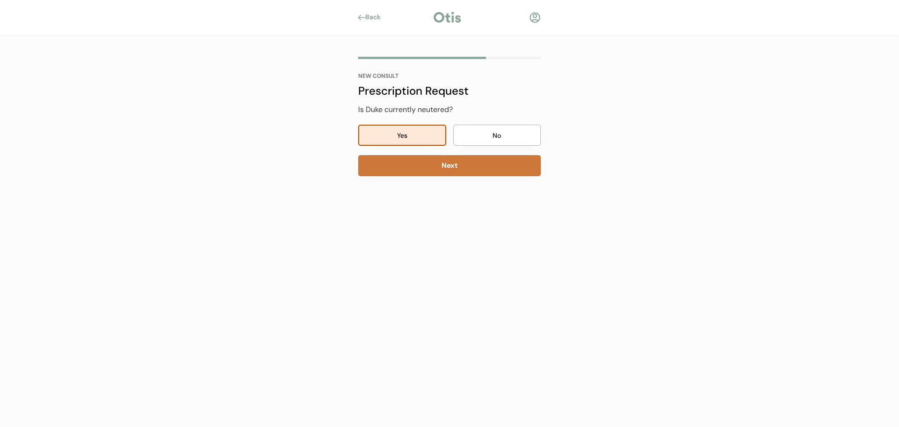
click at [421, 165] on button "Next" at bounding box center [449, 165] width 183 height 21
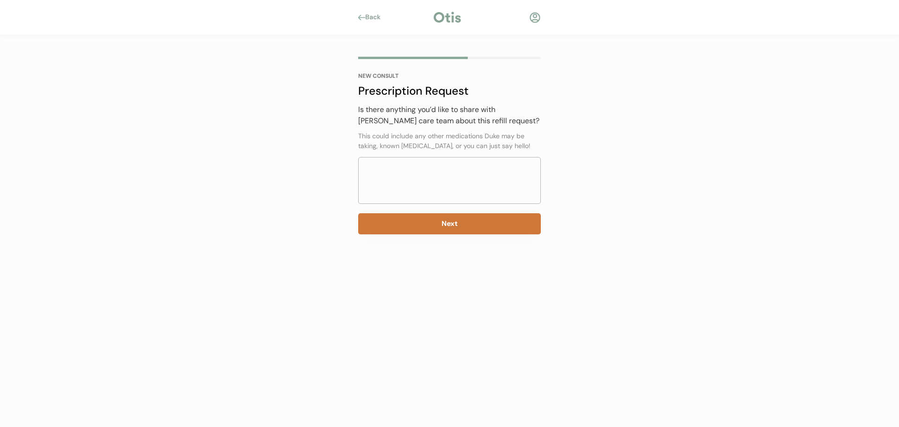
click at [488, 215] on button "Next" at bounding box center [449, 223] width 183 height 21
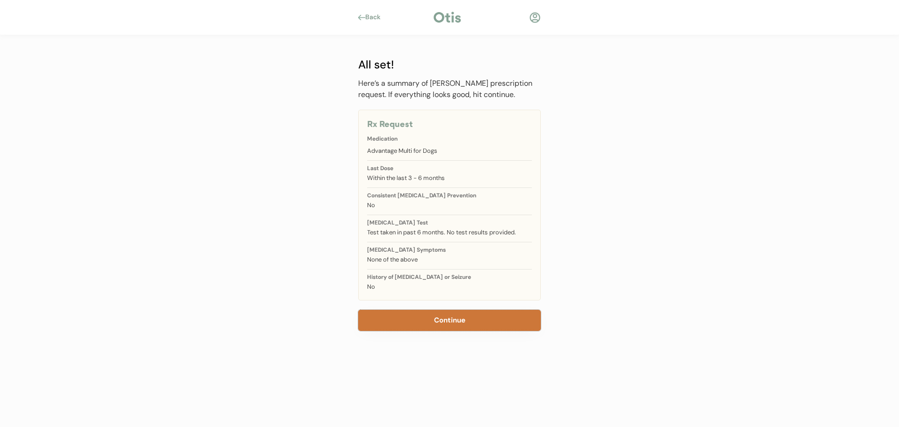
click at [438, 330] on button "Continue" at bounding box center [449, 319] width 183 height 21
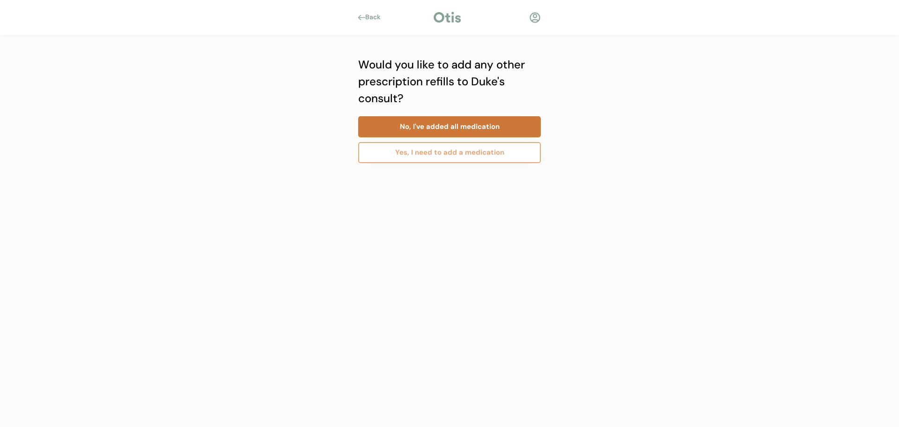
click at [431, 131] on button "No, I've added all medication" at bounding box center [449, 126] width 183 height 21
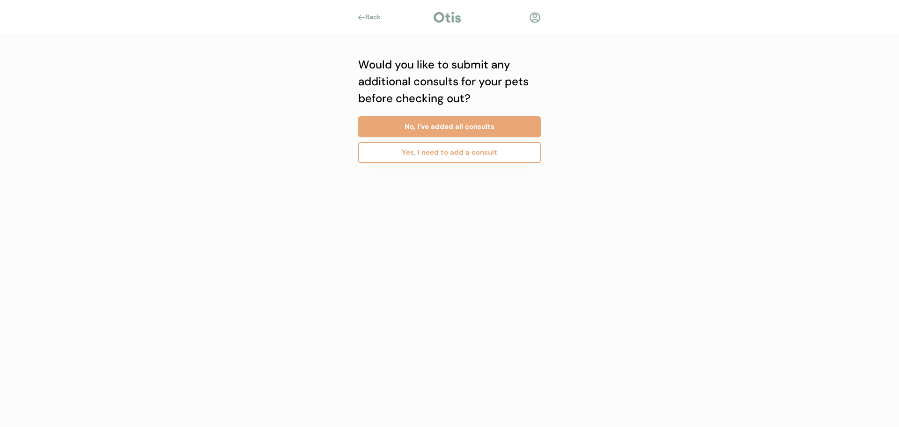
click at [505, 115] on div "No, I've added all consults Yes, I need to add a consult" at bounding box center [449, 137] width 183 height 52
click at [504, 122] on button "No, I've added all consults" at bounding box center [449, 126] width 183 height 21
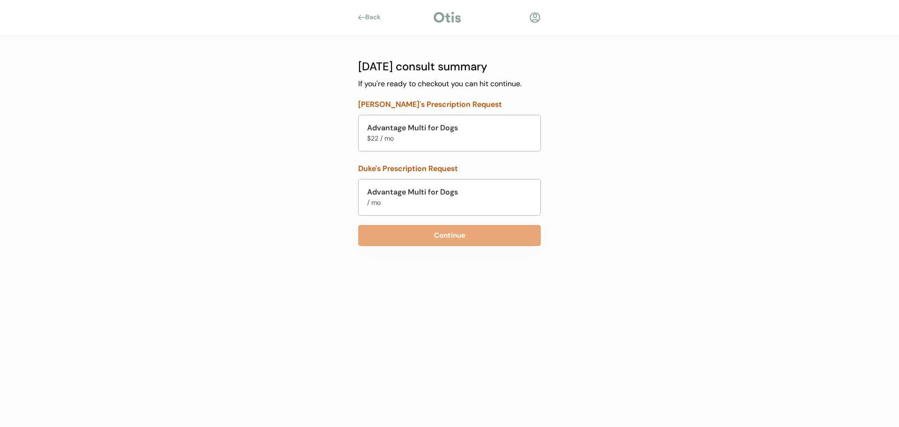
drag, startPoint x: 367, startPoint y: 190, endPoint x: 469, endPoint y: 203, distance: 102.5
click at [469, 203] on div "Advantage Multi for Dogs / mo" at bounding box center [444, 196] width 155 height 21
click at [633, 207] on div "Back NEW CONSULT Prescription Request Has previously taken Advantage Multi for …" at bounding box center [449, 213] width 899 height 427
click at [441, 240] on button "Continue" at bounding box center [449, 235] width 183 height 21
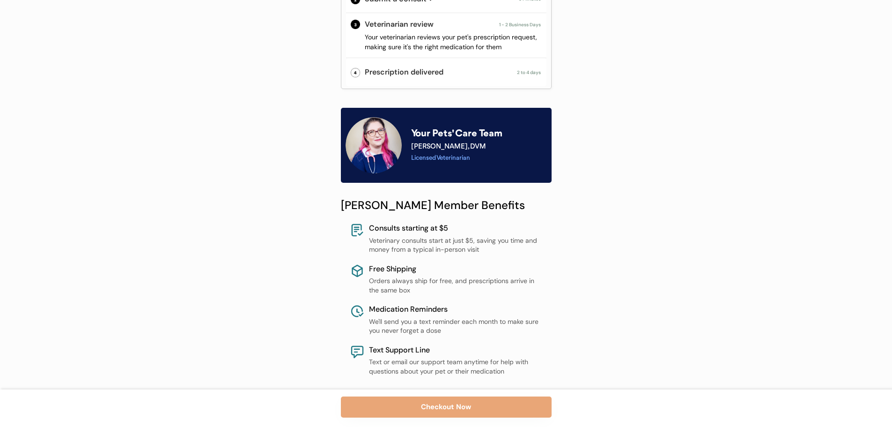
scroll to position [328, 0]
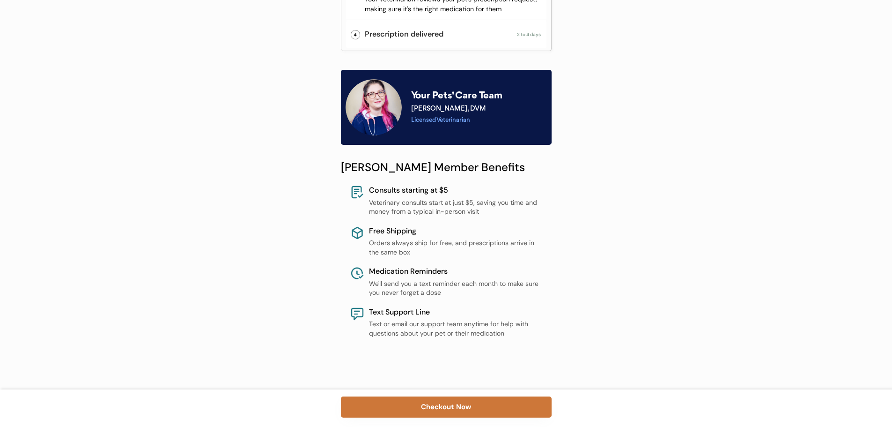
click at [436, 406] on button "Checkout Now" at bounding box center [446, 406] width 211 height 21
